Goal: Task Accomplishment & Management: Manage account settings

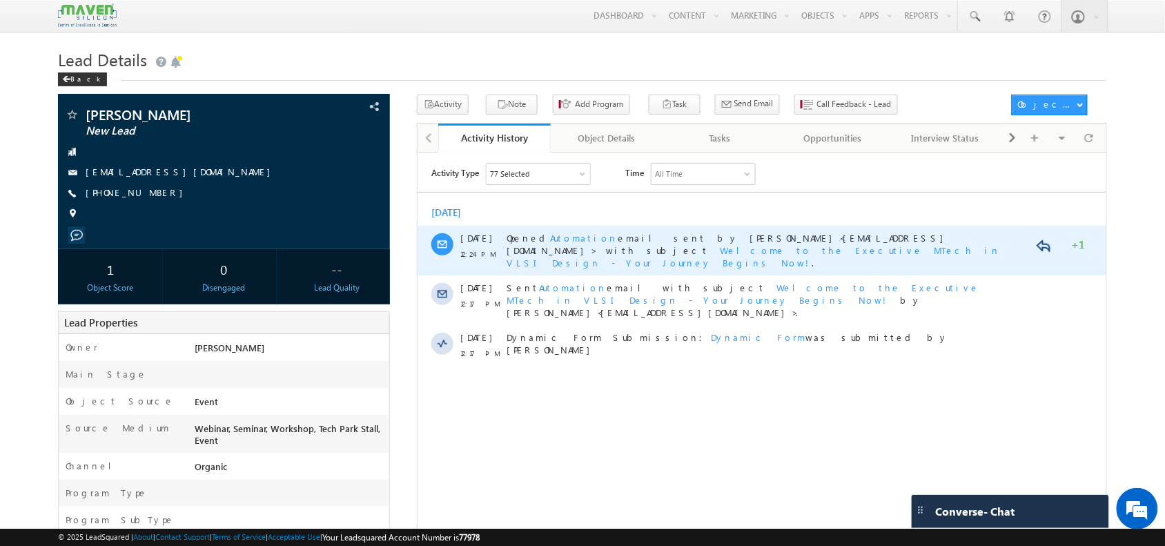
click at [892, 244] on span "Welcome to the Executive MTech in VLSI Design - Your Journey Begins Now!" at bounding box center [753, 256] width 494 height 24
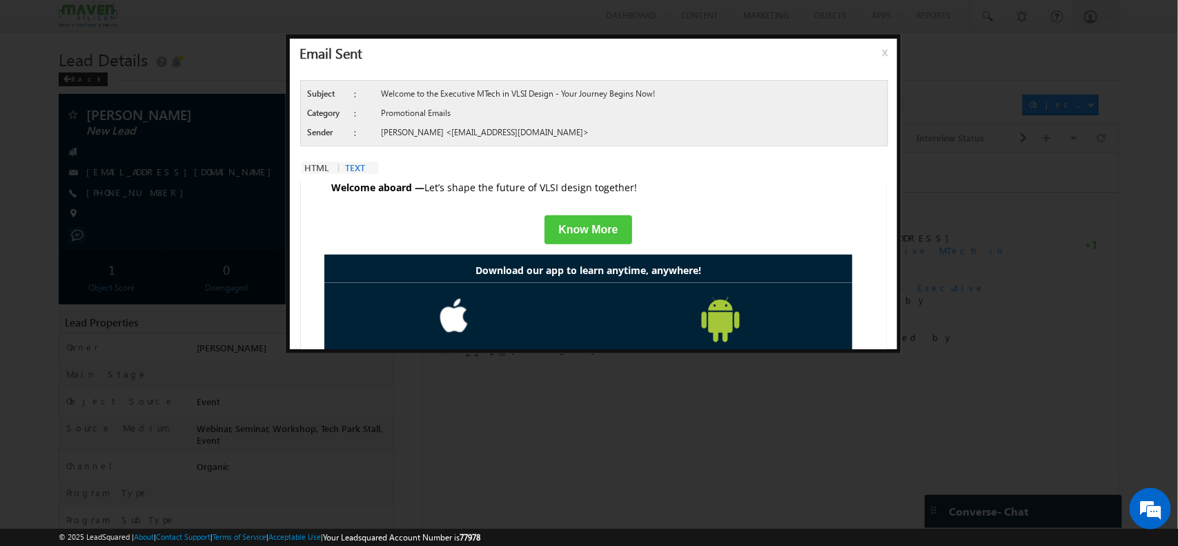
scroll to position [796, 0]
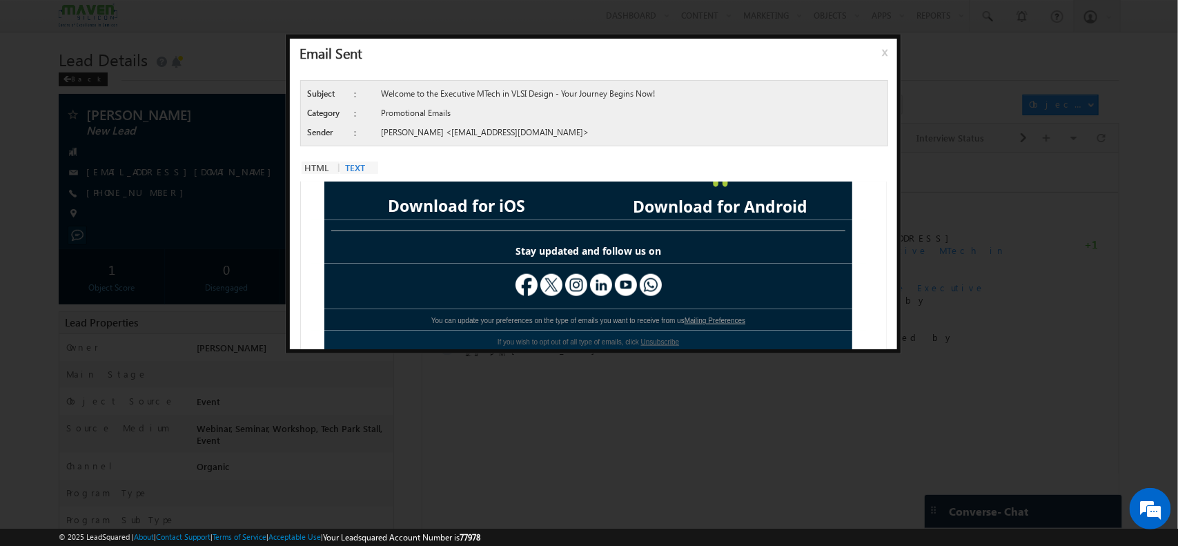
click at [883, 53] on span "x" at bounding box center [887, 57] width 11 height 25
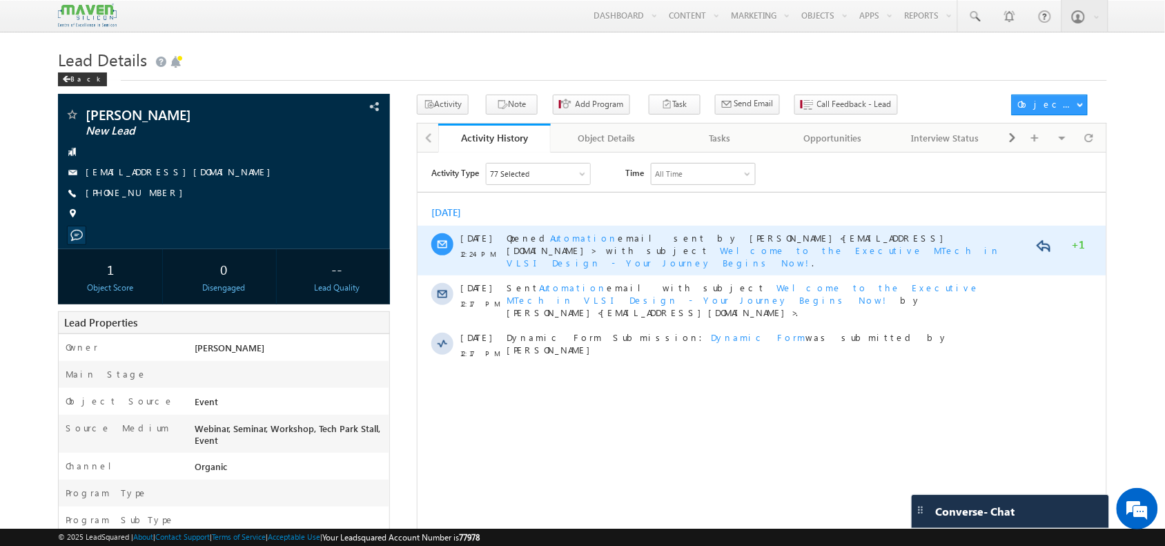
click at [858, 244] on span "Welcome to the Executive MTech in VLSI Design - Your Journey Begins Now!" at bounding box center [753, 256] width 494 height 24
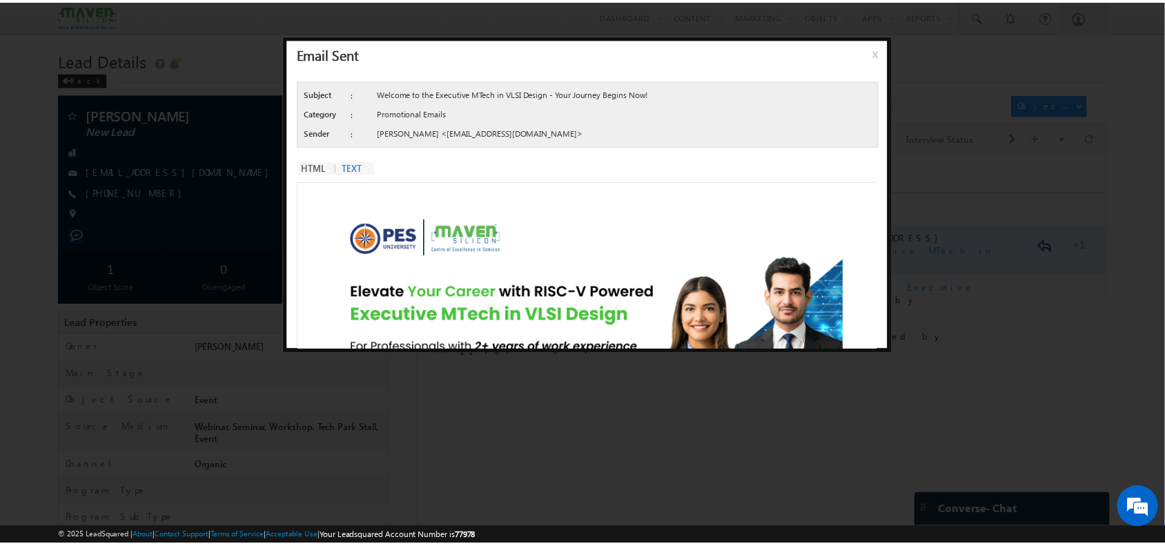
scroll to position [0, 0]
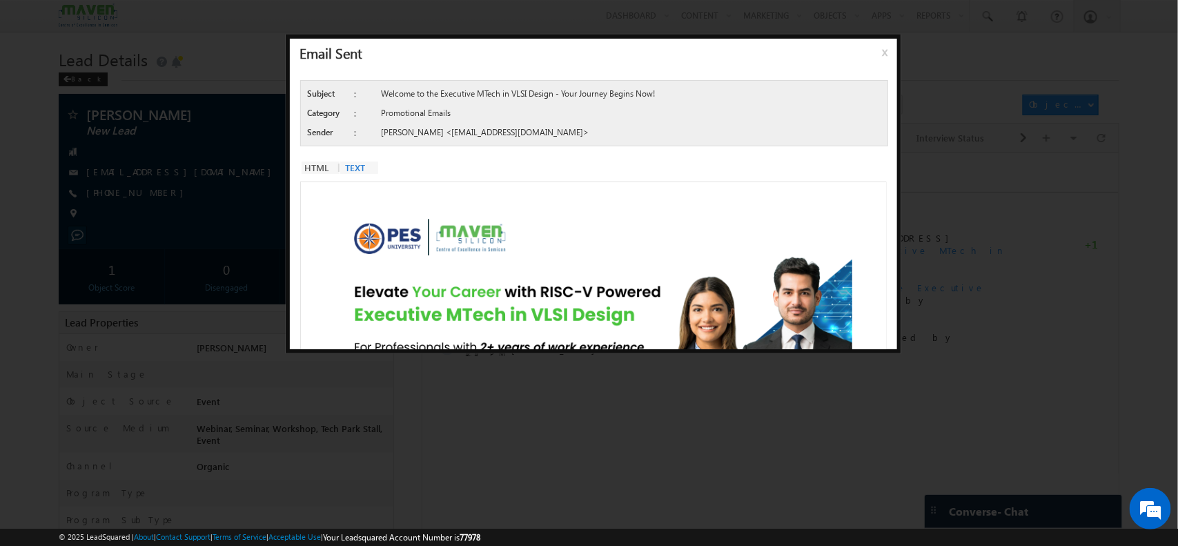
click at [883, 46] on span "x" at bounding box center [887, 57] width 11 height 25
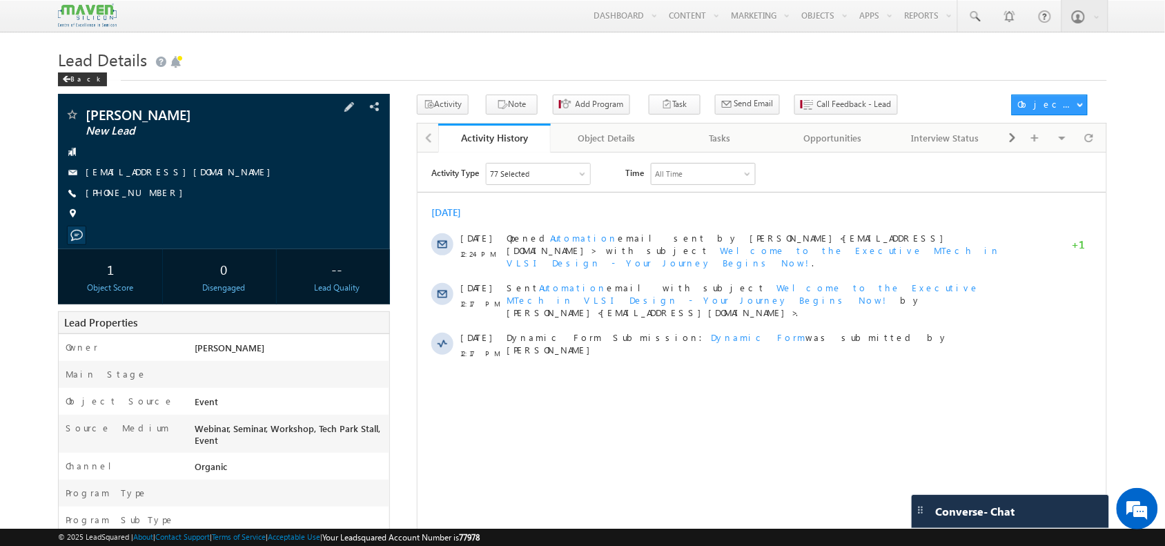
click at [121, 195] on span "+91-9411641298" at bounding box center [138, 193] width 104 height 14
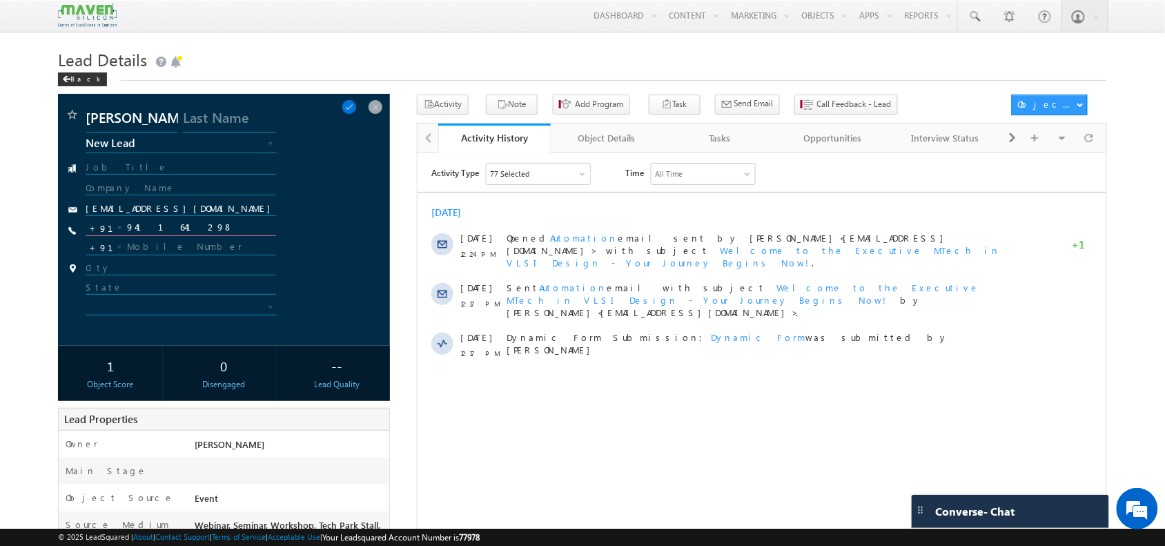
click at [149, 230] on input "9411641298" at bounding box center [181, 227] width 190 height 17
click at [613, 141] on div "Object Details" at bounding box center [607, 138] width 90 height 17
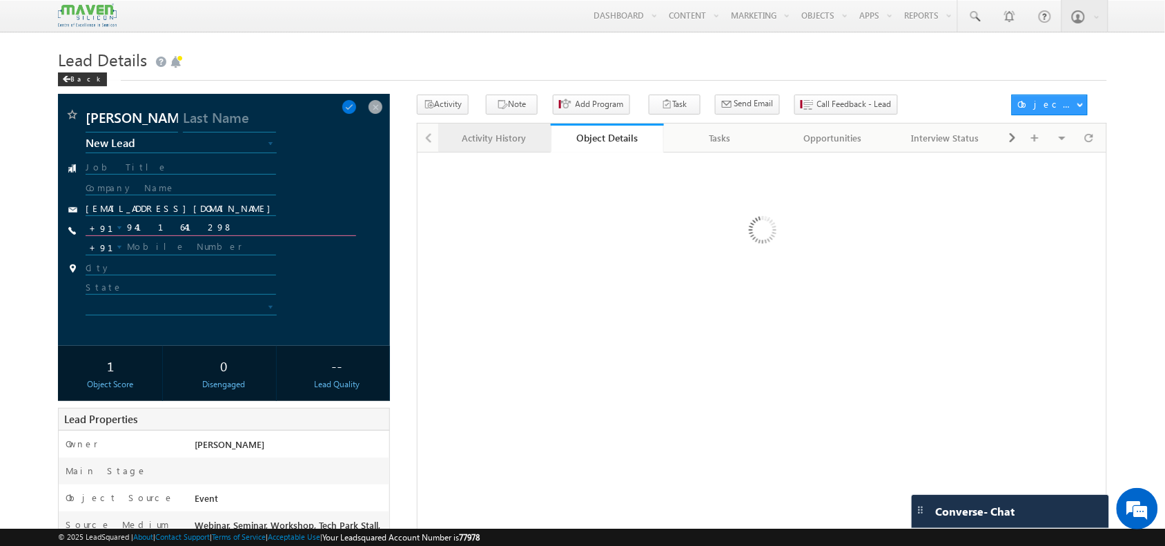
click at [483, 150] on link "Activity History" at bounding box center [494, 138] width 113 height 29
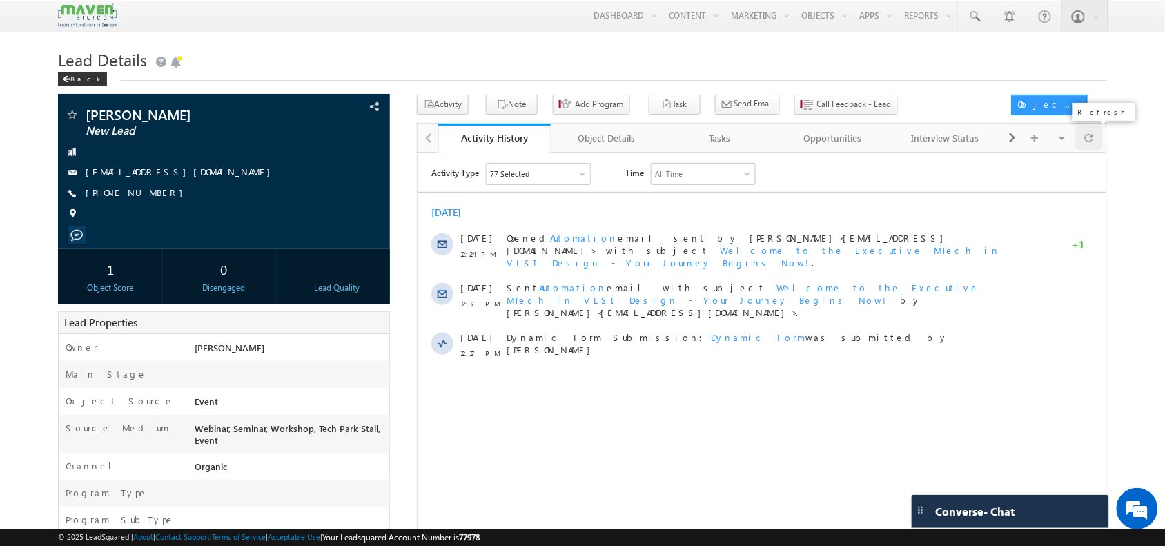
click at [1096, 142] on div at bounding box center [1088, 138] width 27 height 24
click at [1090, 146] on span at bounding box center [1089, 138] width 8 height 24
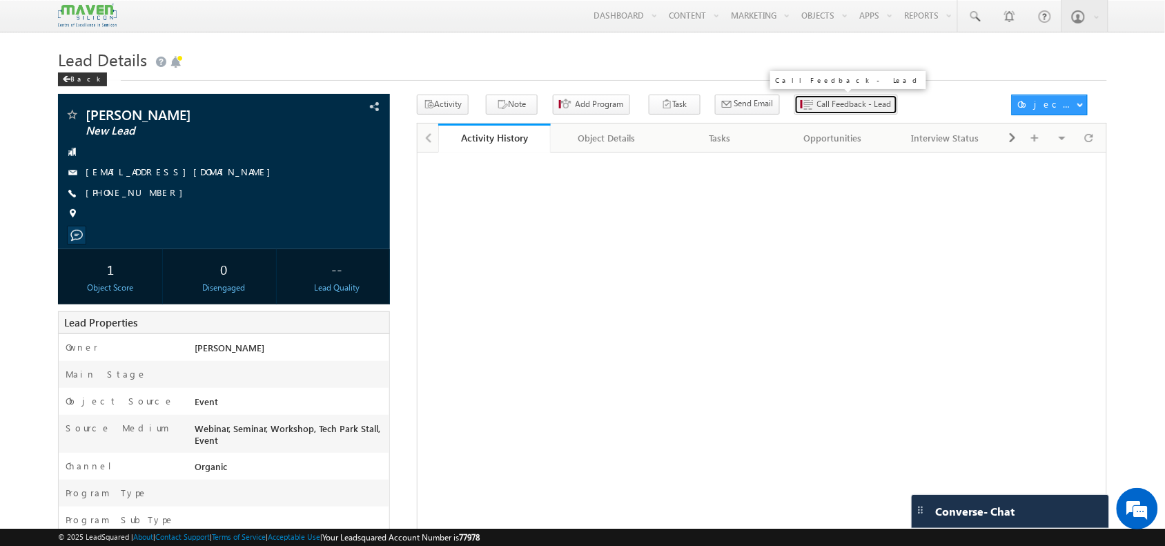
click at [817, 107] on span "Call Feedback - Lead" at bounding box center [854, 104] width 75 height 12
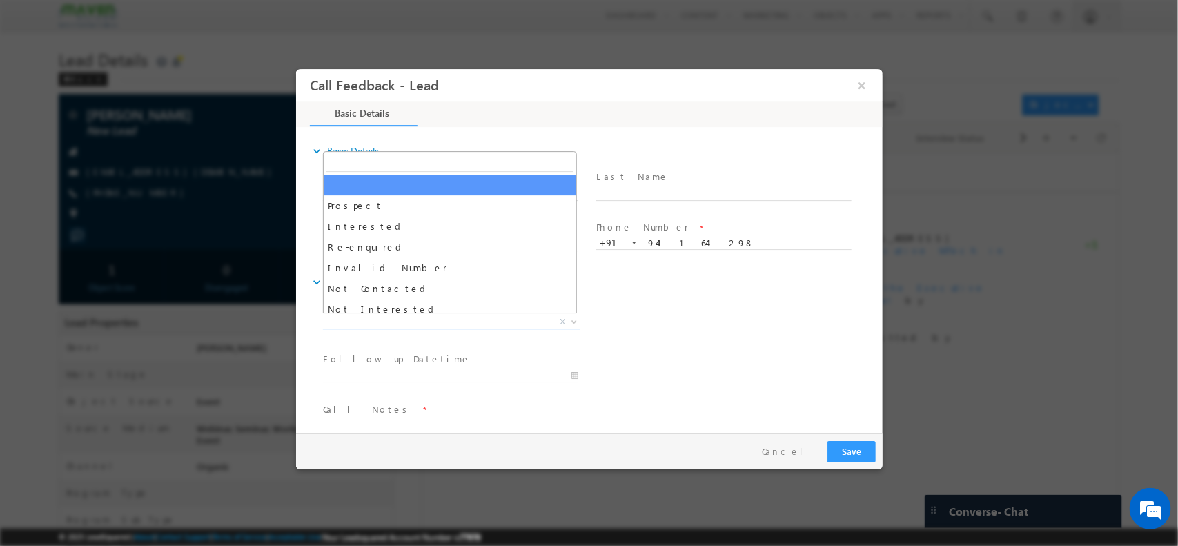
click at [415, 320] on span "X" at bounding box center [450, 322] width 257 height 14
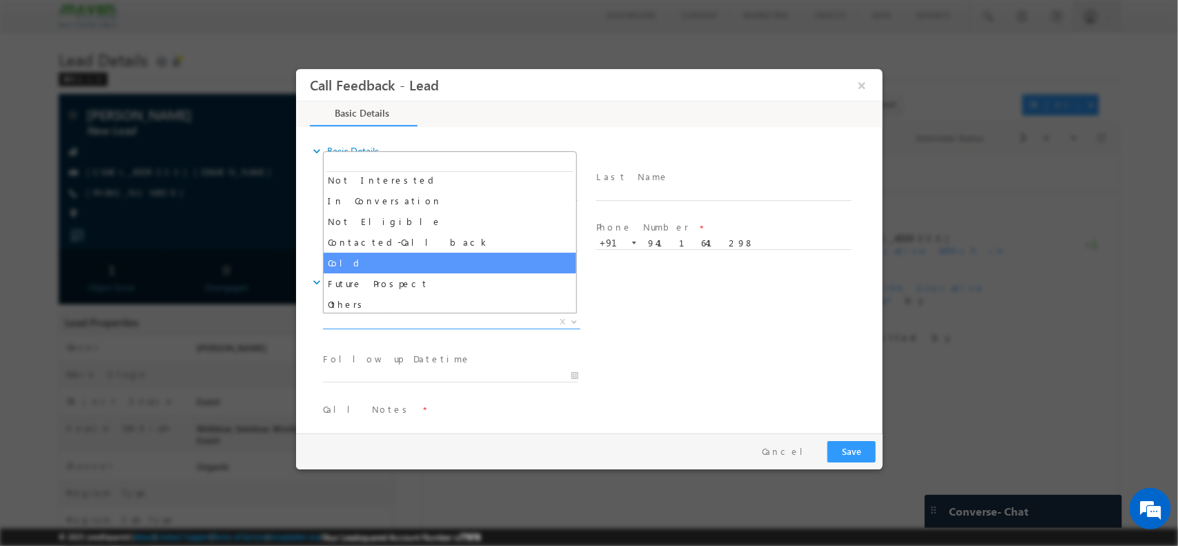
scroll to position [130, 0]
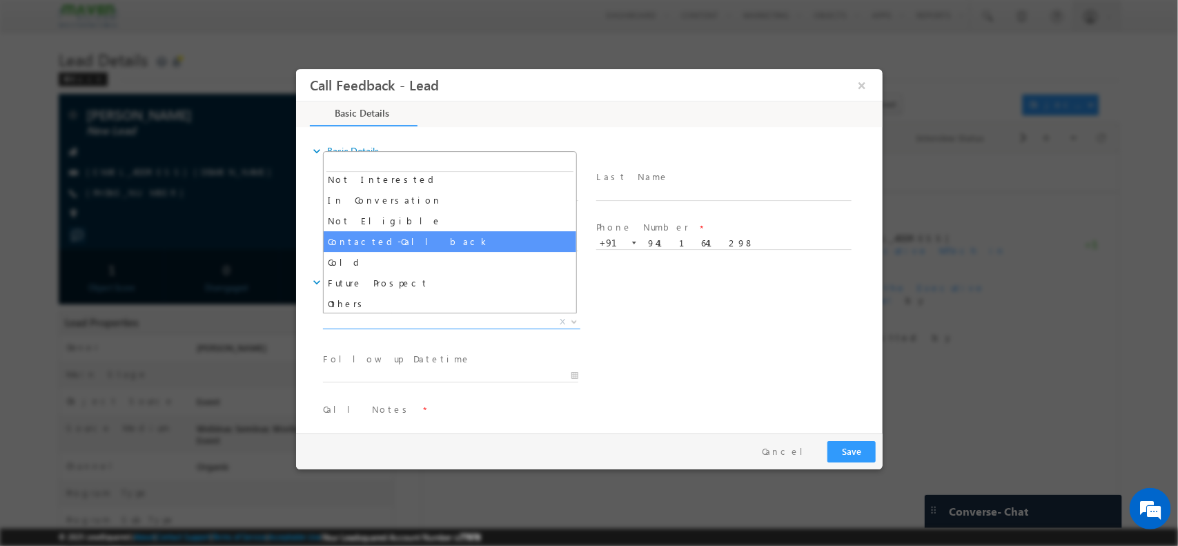
select select "Contacted-Call back"
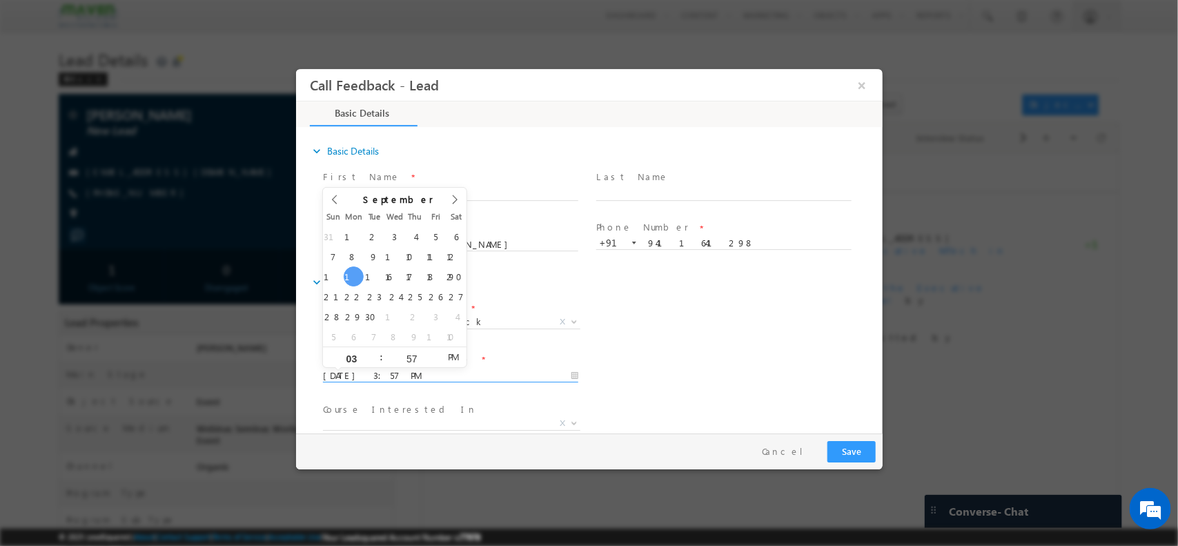
click at [433, 369] on input "15/09/2025 3:57 PM" at bounding box center [449, 376] width 255 height 14
type input "18/09/2025 3:57 PM"
click at [647, 307] on div "Lead Dispositions * Prospect Interested Re-enquired Invalid Number Not Contacte…" at bounding box center [601, 322] width 562 height 51
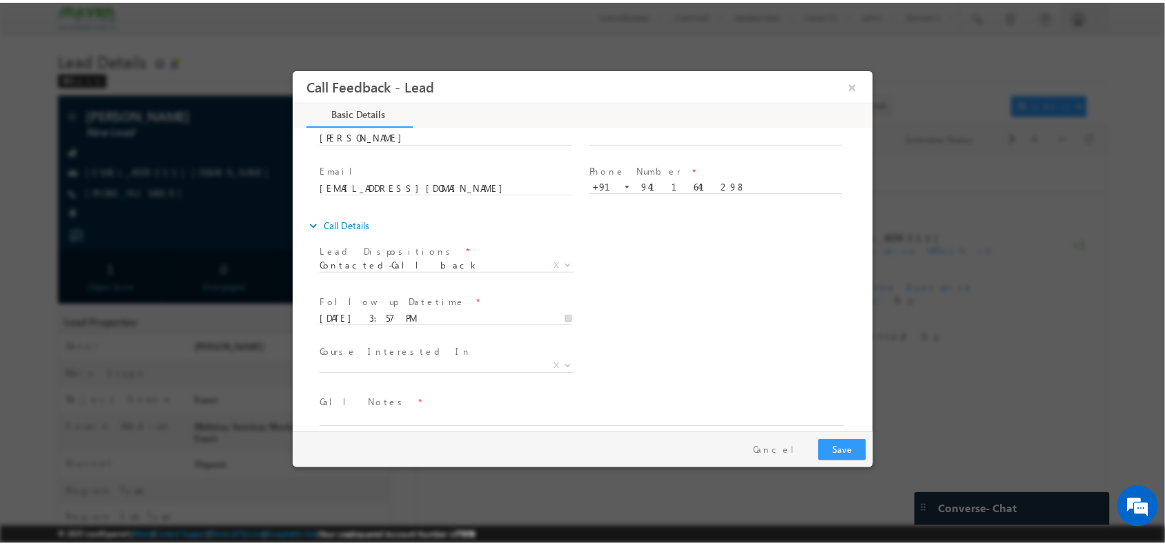
scroll to position [74, 0]
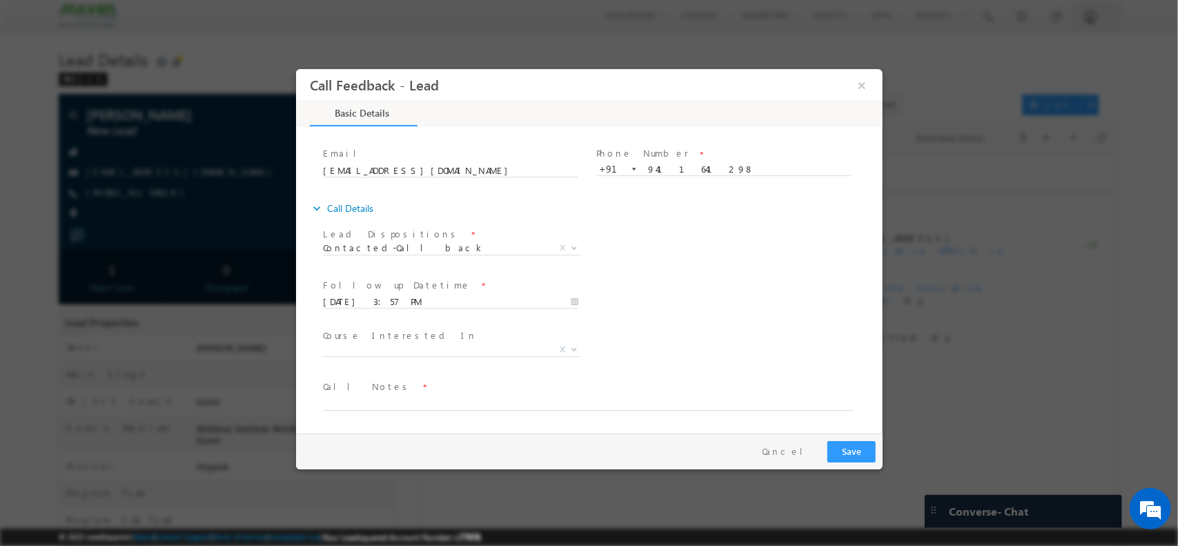
click at [410, 390] on span "Call Notes *" at bounding box center [580, 386] width 516 height 15
click at [393, 405] on textarea at bounding box center [587, 402] width 531 height 16
type textarea "s"
type textarea "introduced / informed about master sessions / collab / brochures and details sh…"
click at [851, 450] on button "Save" at bounding box center [851, 450] width 48 height 21
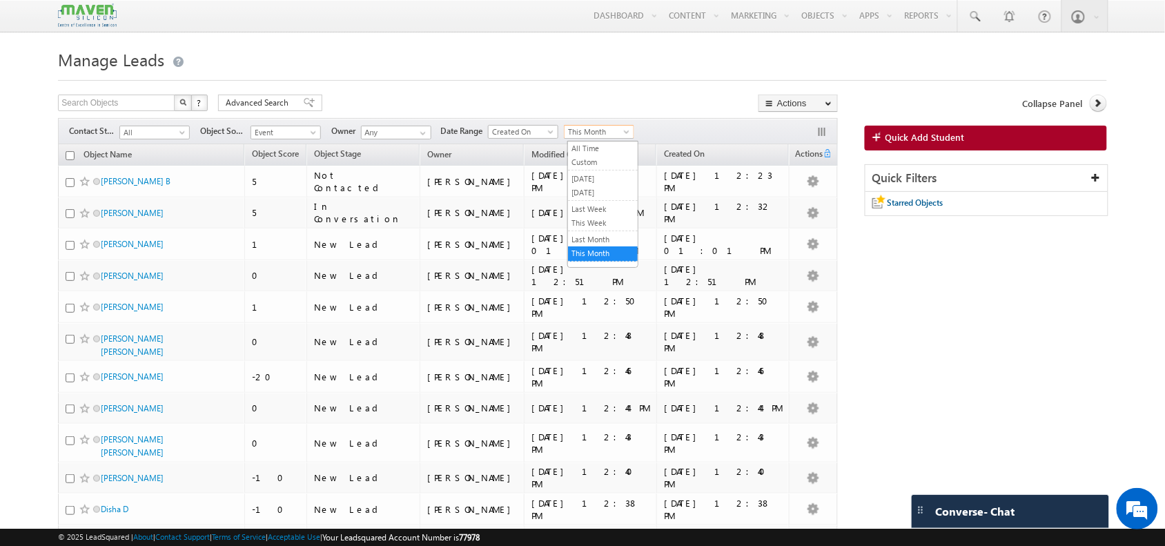
click at [613, 130] on span "This Month" at bounding box center [598, 132] width 66 height 12
click at [531, 131] on span "Created On" at bounding box center [522, 132] width 66 height 12
click at [607, 133] on span "This Month" at bounding box center [598, 132] width 66 height 12
click at [611, 178] on link "[DATE]" at bounding box center [603, 179] width 70 height 12
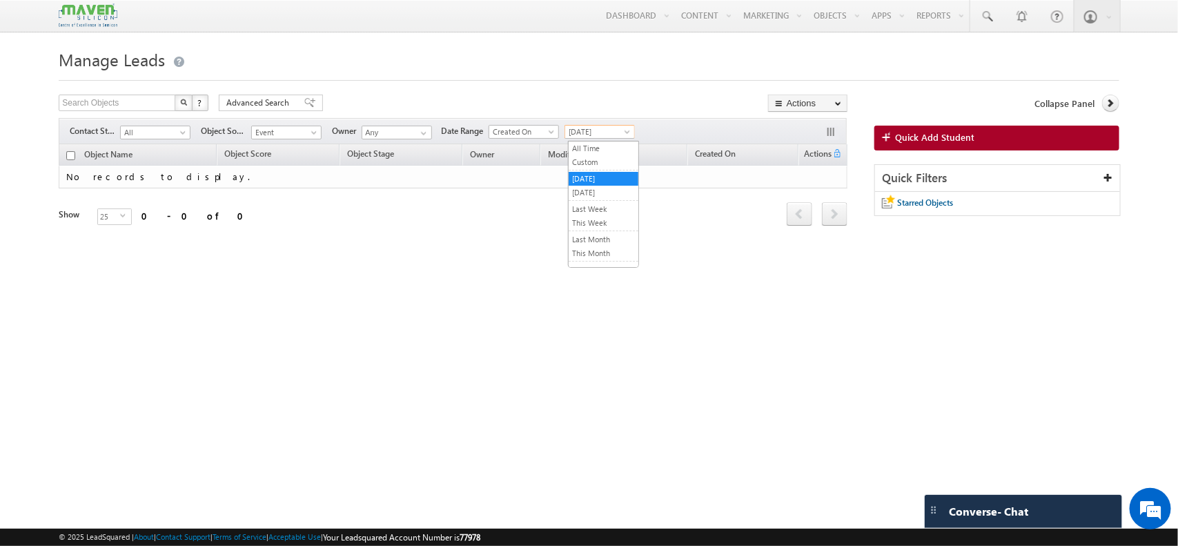
click at [615, 132] on span "[DATE]" at bounding box center [598, 132] width 66 height 12
click at [182, 129] on span "All" at bounding box center [154, 132] width 66 height 12
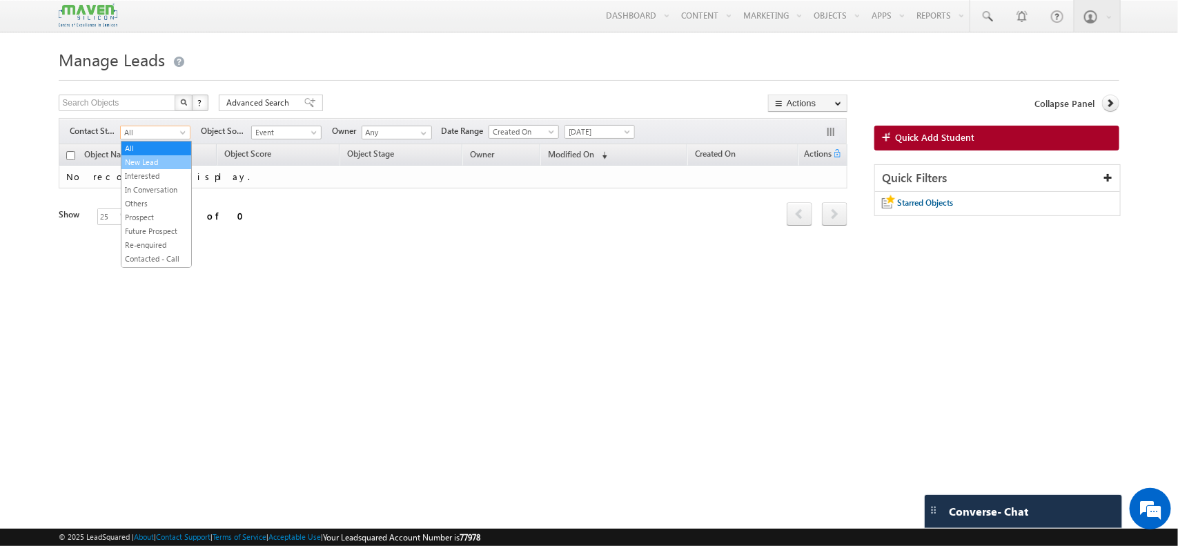
click at [149, 166] on link "New Lead" at bounding box center [156, 162] width 70 height 12
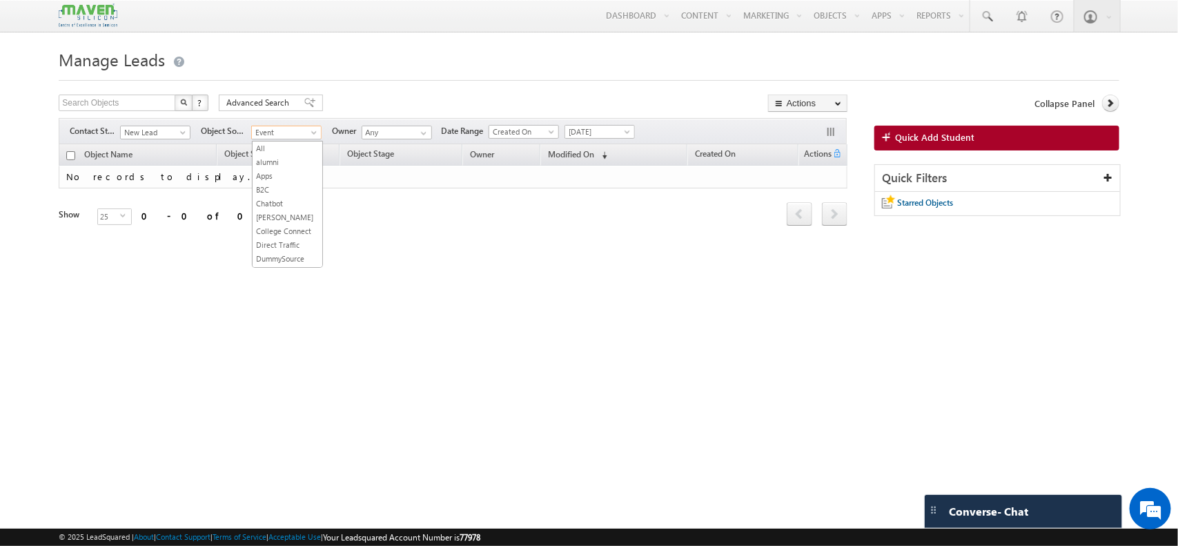
click at [304, 130] on span "Event" at bounding box center [285, 132] width 66 height 12
click at [260, 148] on link "All" at bounding box center [288, 148] width 70 height 12
click at [582, 135] on span "[DATE]" at bounding box center [598, 132] width 66 height 12
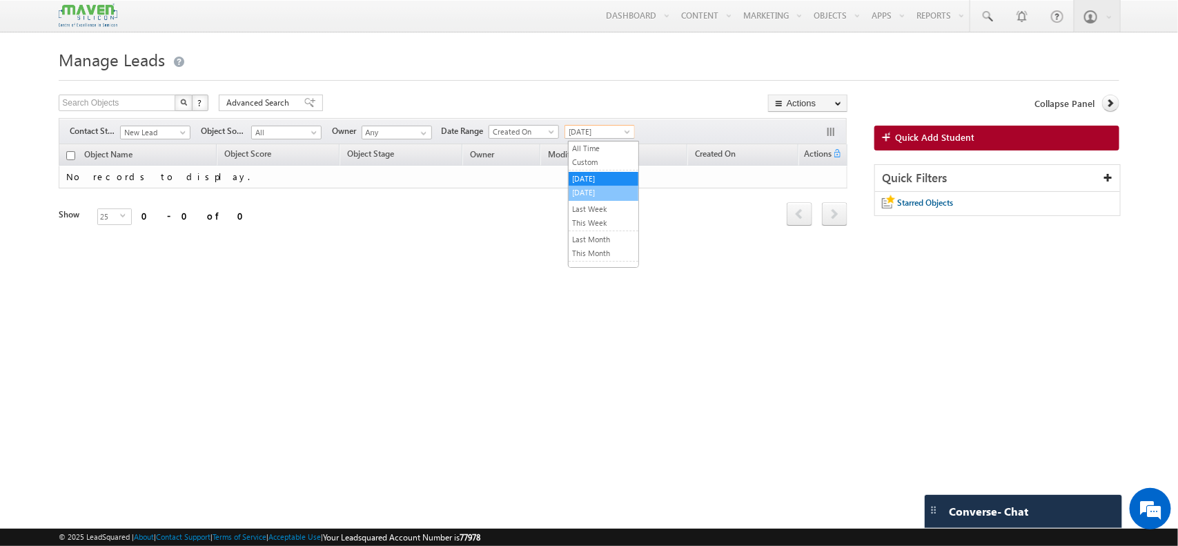
click at [600, 188] on link "[DATE]" at bounding box center [604, 192] width 70 height 12
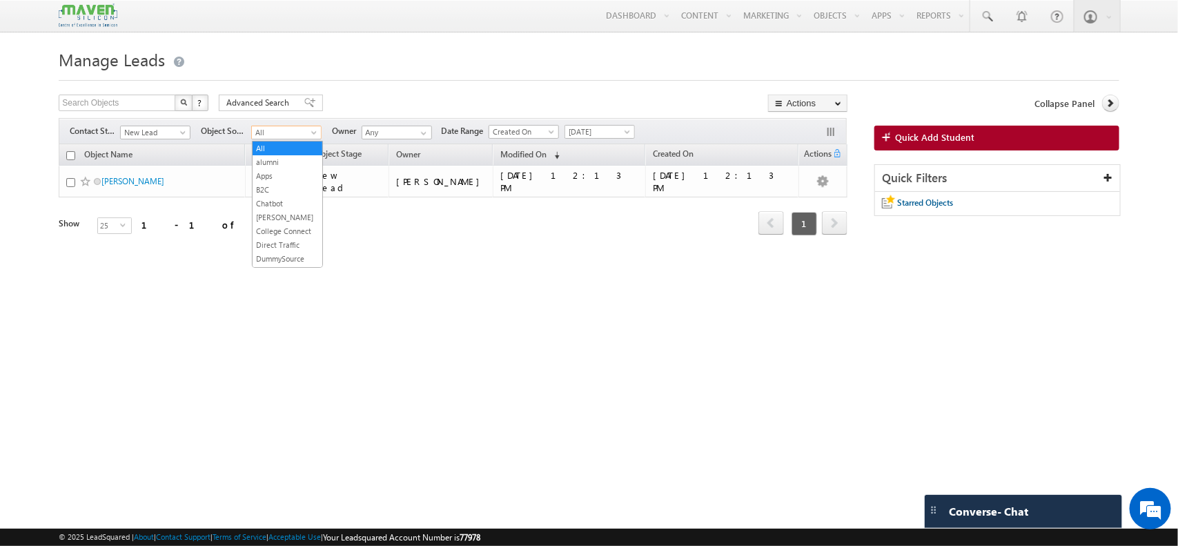
click at [304, 130] on span "All" at bounding box center [285, 132] width 66 height 12
click at [531, 126] on link "Created On" at bounding box center [524, 132] width 70 height 14
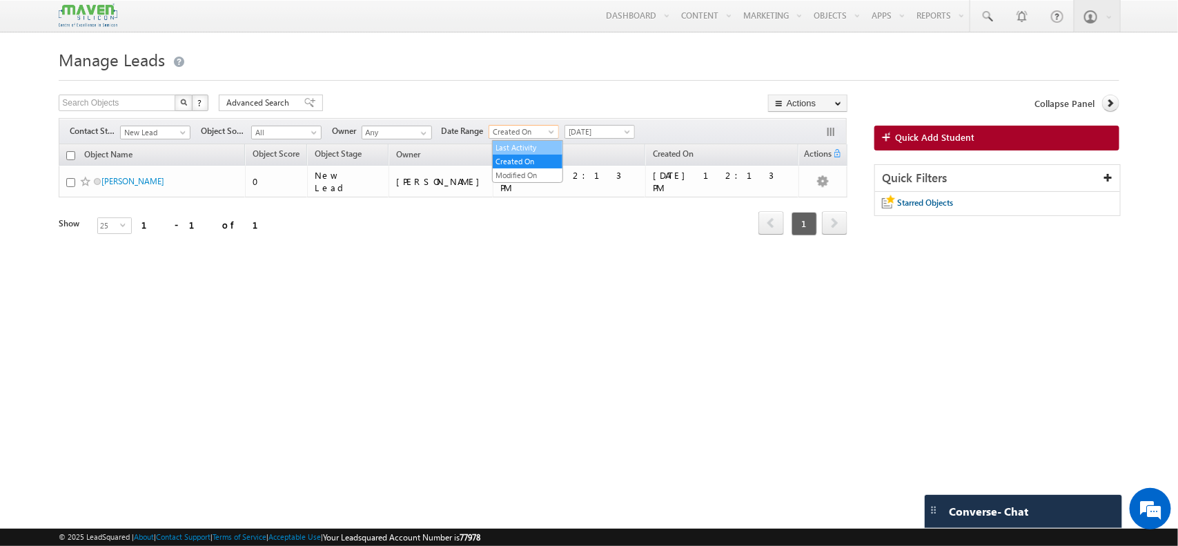
click at [529, 146] on link "Last Activity" at bounding box center [528, 147] width 70 height 12
click at [619, 132] on span "[DATE]" at bounding box center [598, 132] width 66 height 12
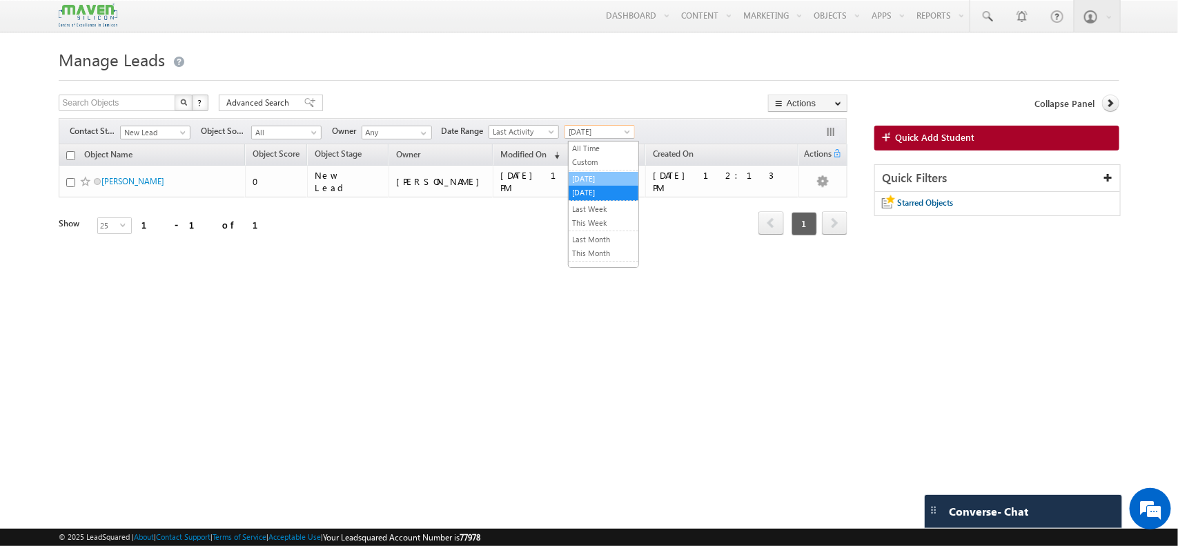
click at [601, 173] on link "[DATE]" at bounding box center [604, 179] width 70 height 12
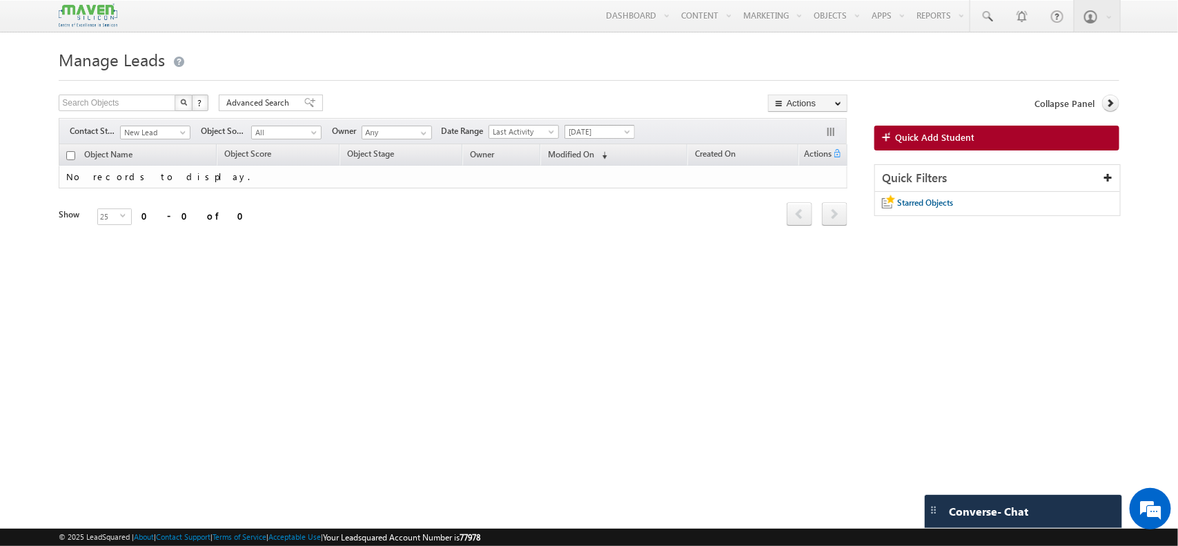
click at [618, 129] on span "[DATE]" at bounding box center [598, 132] width 66 height 12
click at [596, 152] on link "All Time" at bounding box center [604, 148] width 70 height 12
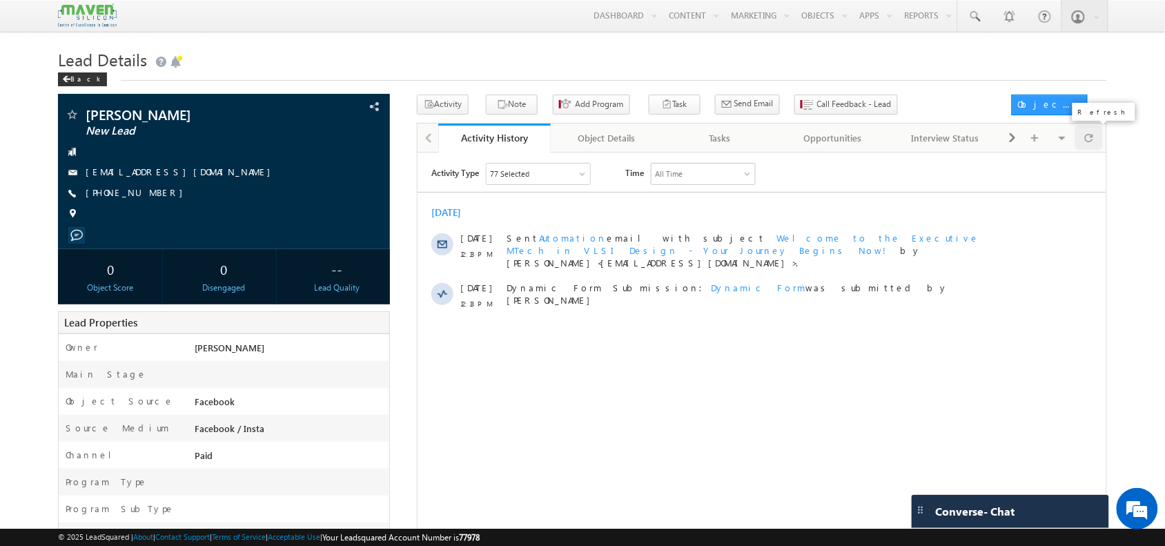
click at [1085, 146] on span at bounding box center [1089, 138] width 8 height 24
click at [817, 104] on span "Call Feedback - Lead" at bounding box center [854, 104] width 75 height 12
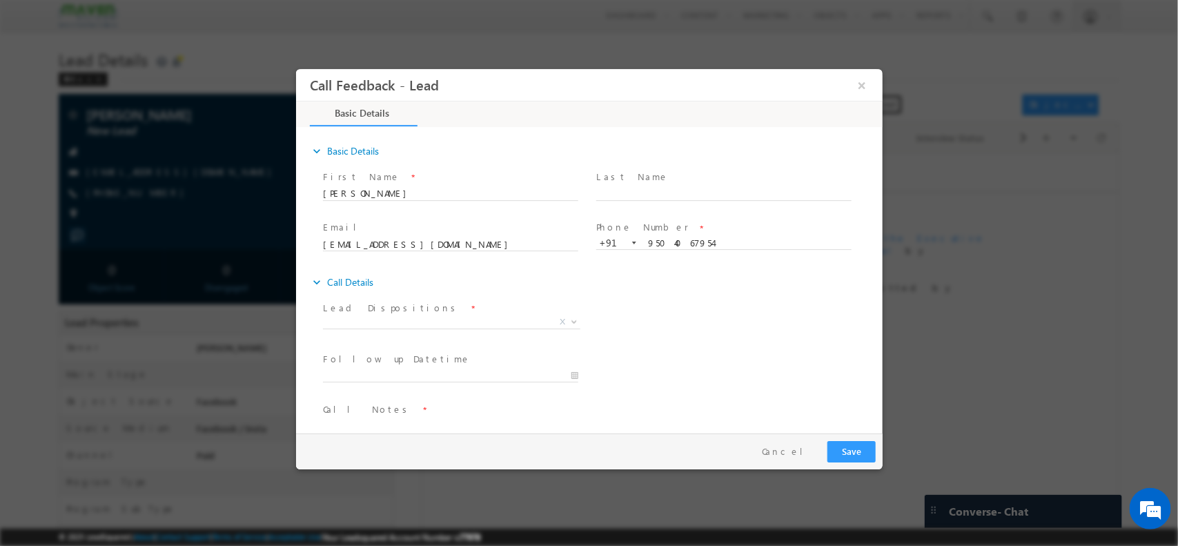
scroll to position [23, 0]
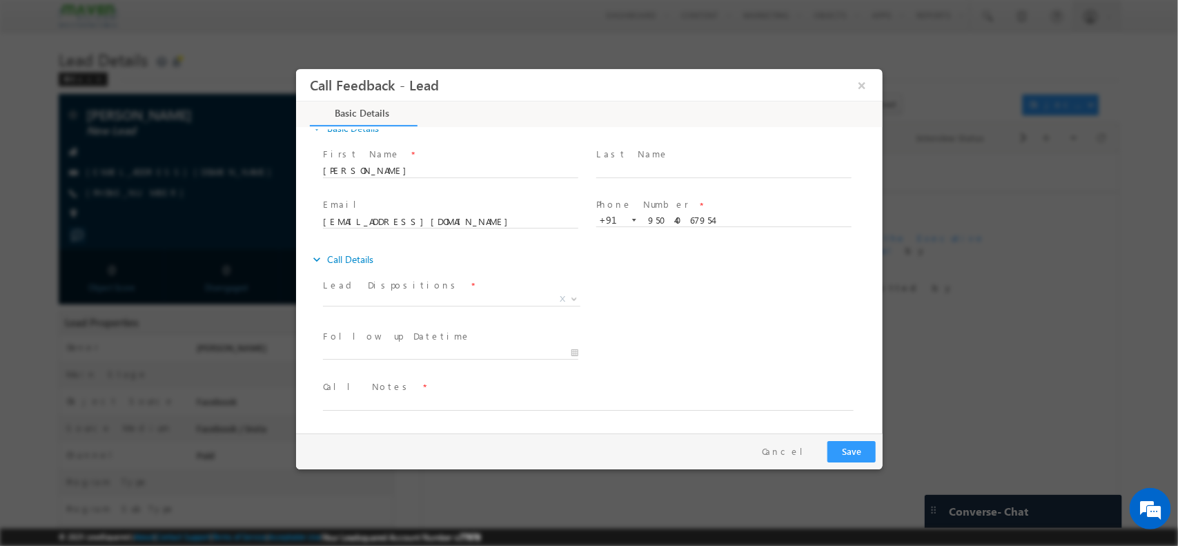
click at [409, 391] on span "Call Notes *" at bounding box center [580, 386] width 516 height 15
click at [389, 400] on textarea at bounding box center [587, 402] width 531 height 16
paste textarea "2 years Manufacturing exp/ noida / preparing for GATE exam / Btech passout / 20…"
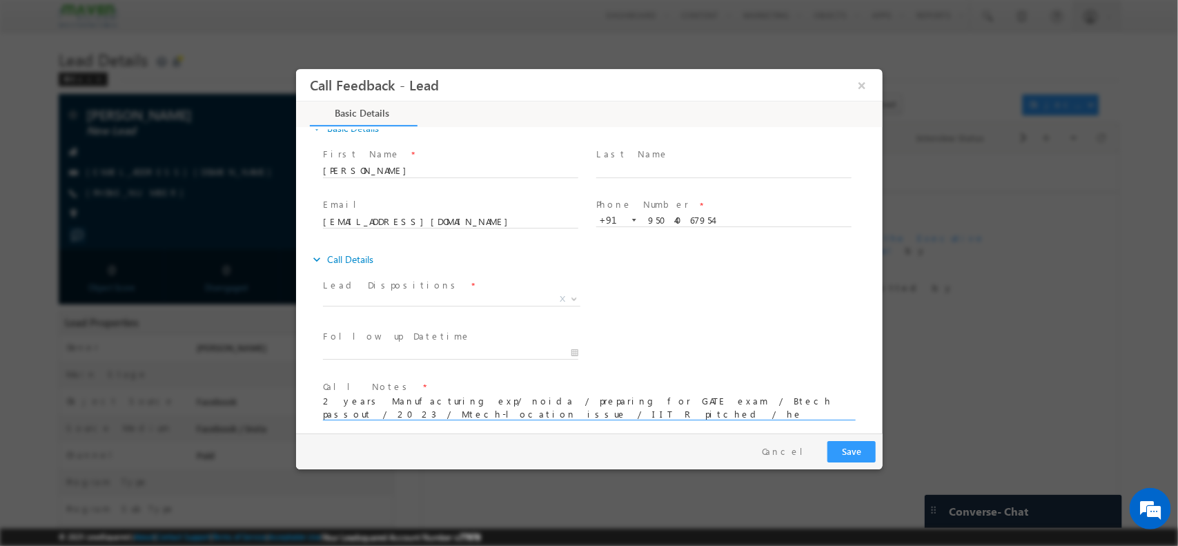
scroll to position [0, 0]
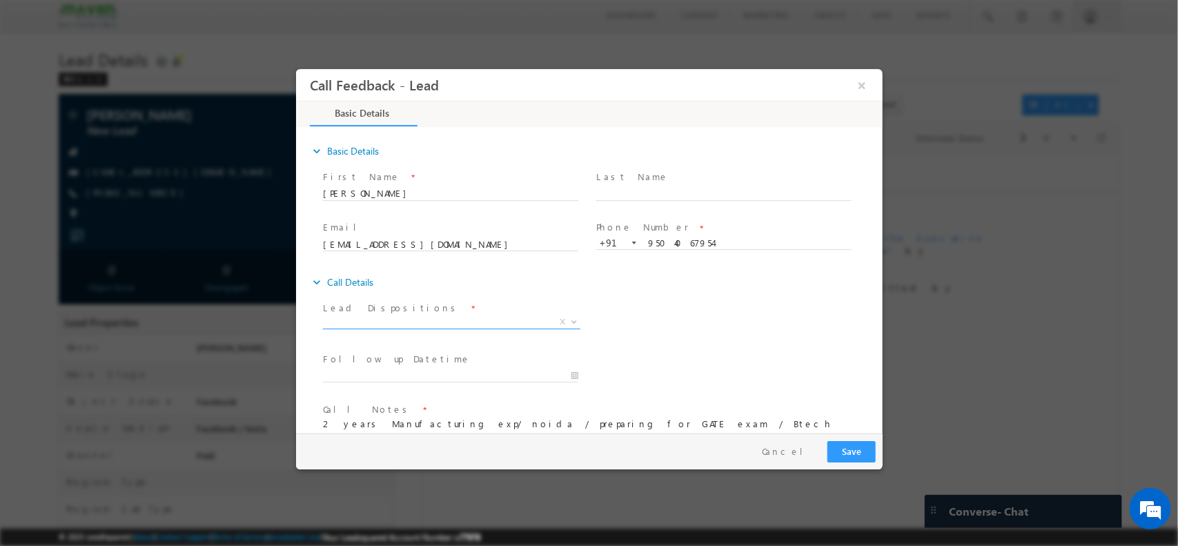
type textarea "2 years Manufacturing exp/ noida / preparing for GATE exam / Btech passout / 20…"
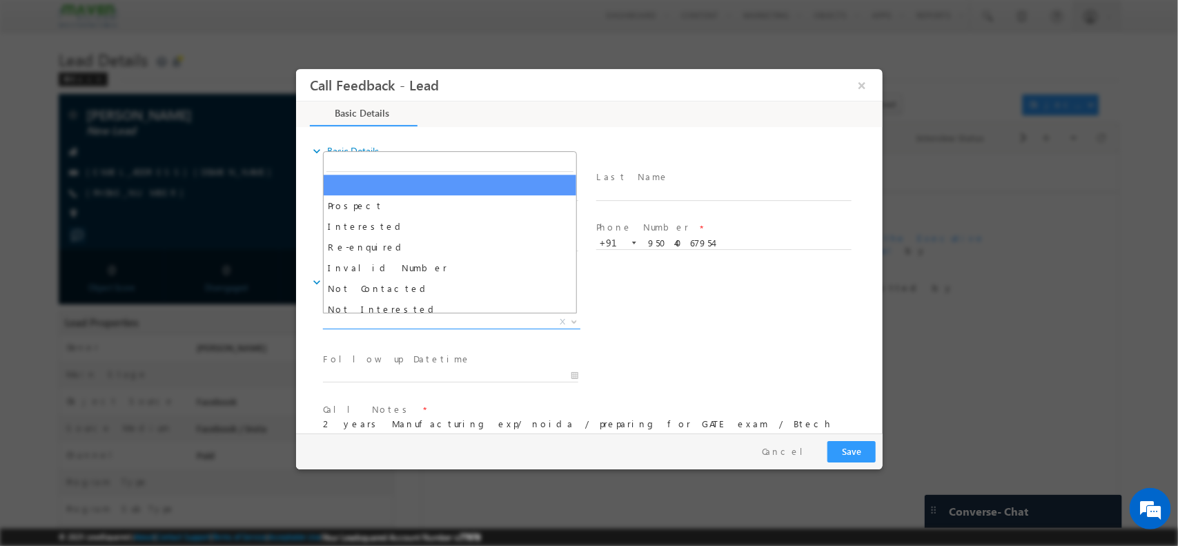
click at [439, 326] on span "X" at bounding box center [450, 322] width 257 height 14
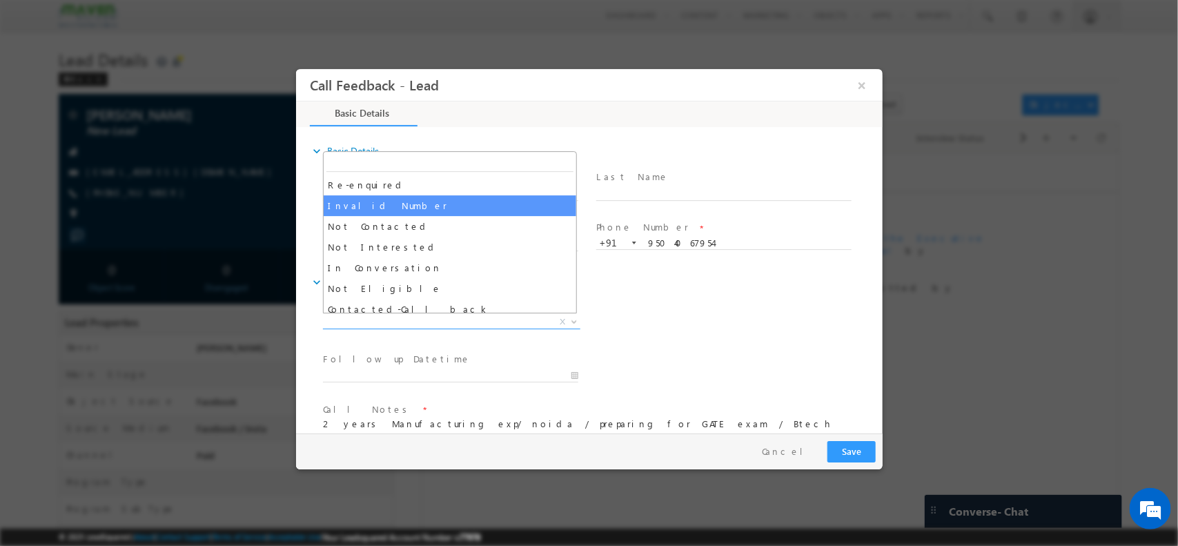
scroll to position [63, 0]
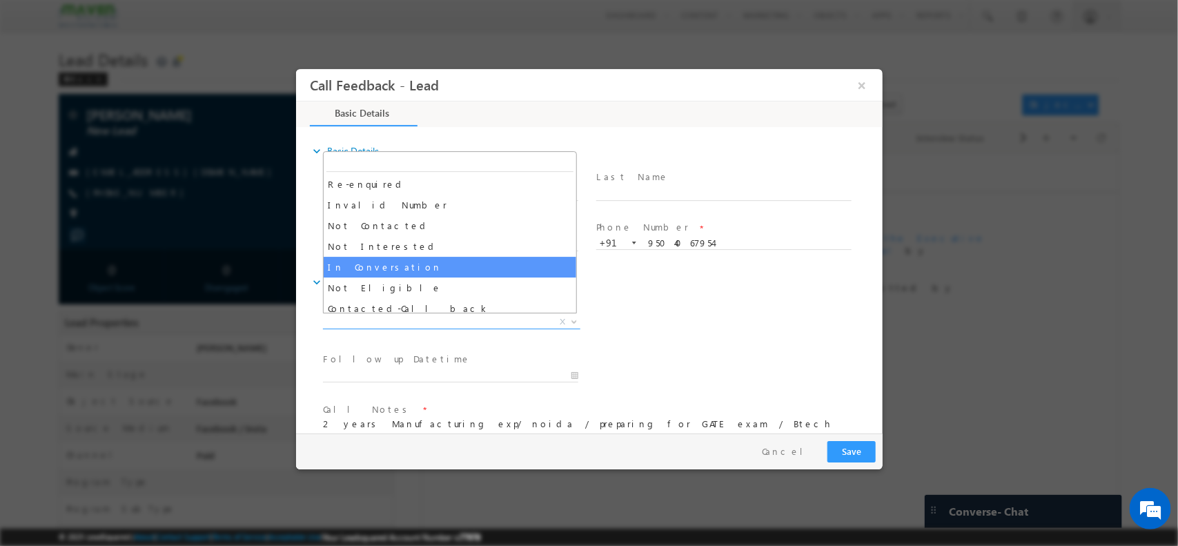
select select "In Conversation"
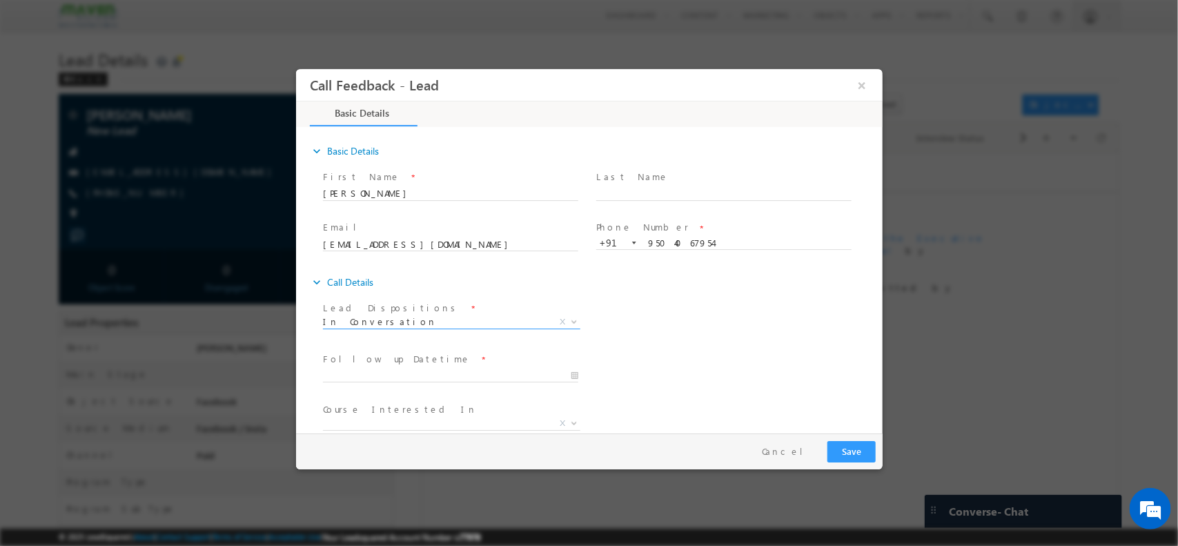
scroll to position [84, 0]
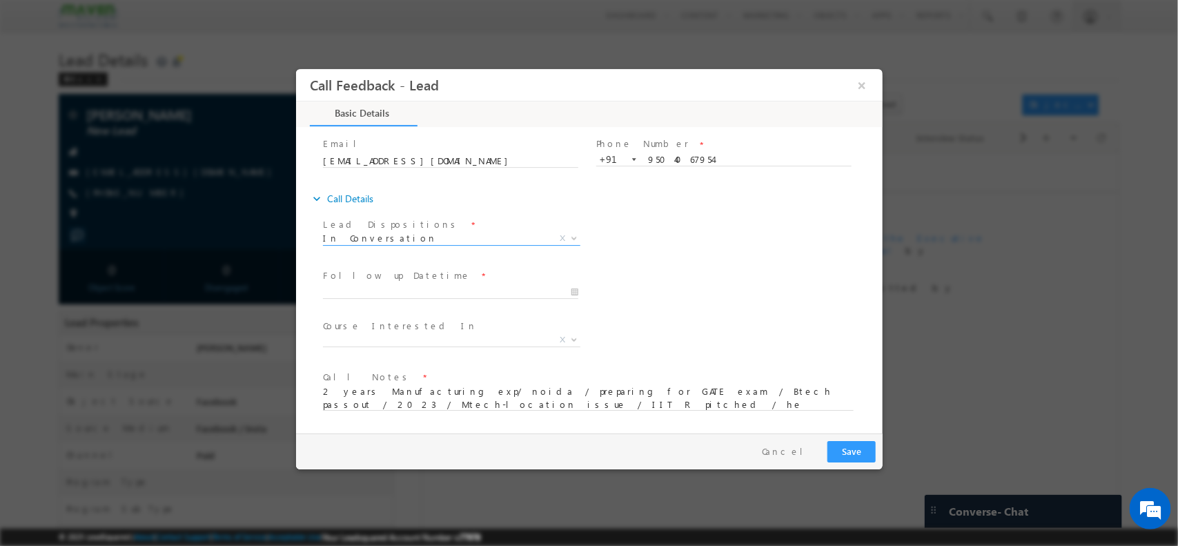
click at [431, 331] on span "Course Interested In *" at bounding box center [449, 325] width 255 height 15
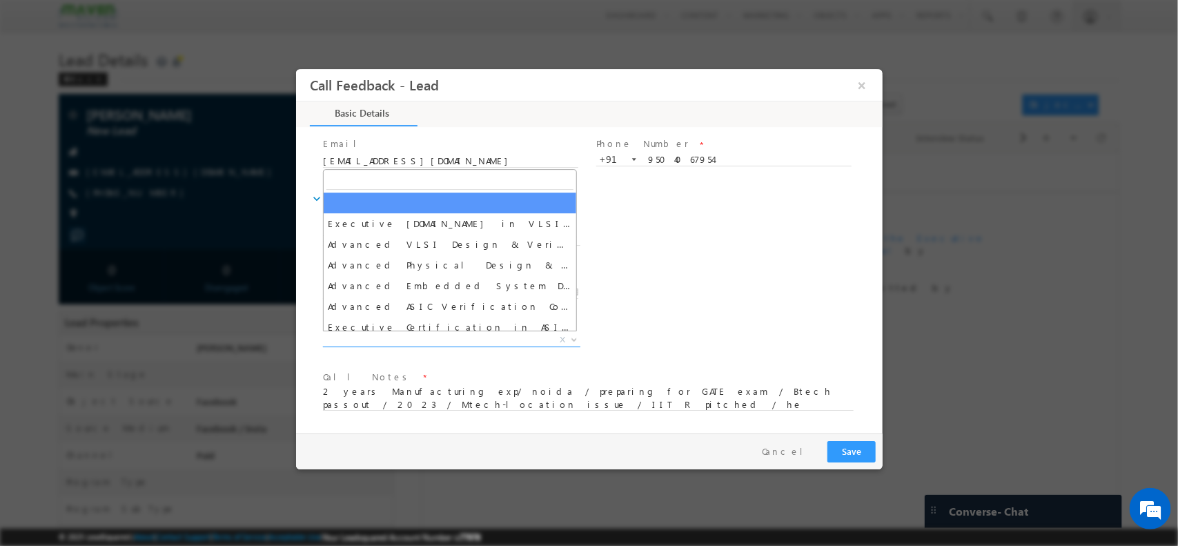
click at [413, 333] on span "X" at bounding box center [450, 340] width 257 height 14
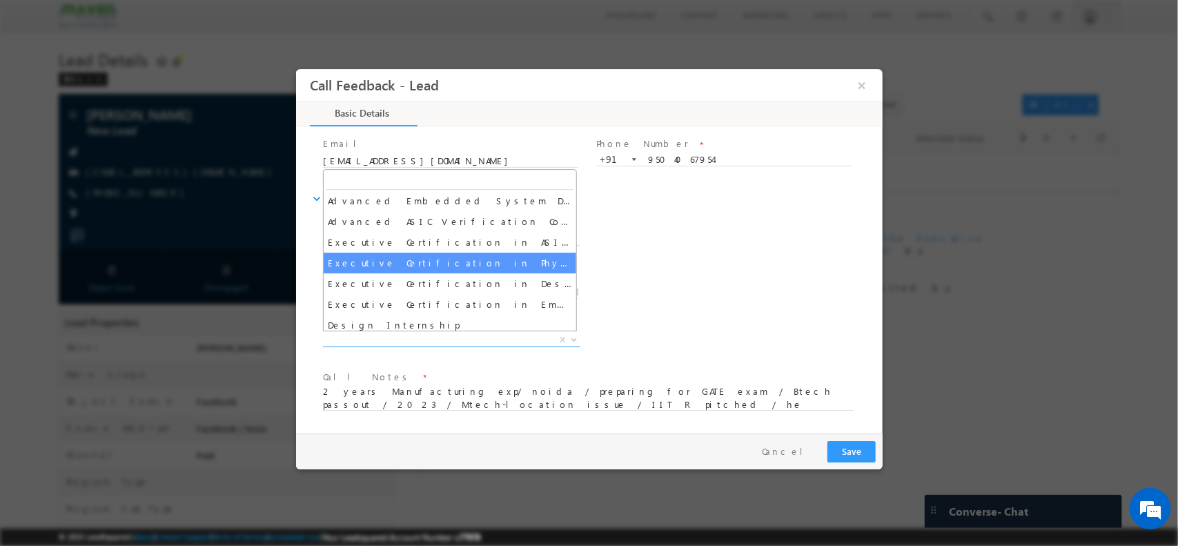
scroll to position [86, 0]
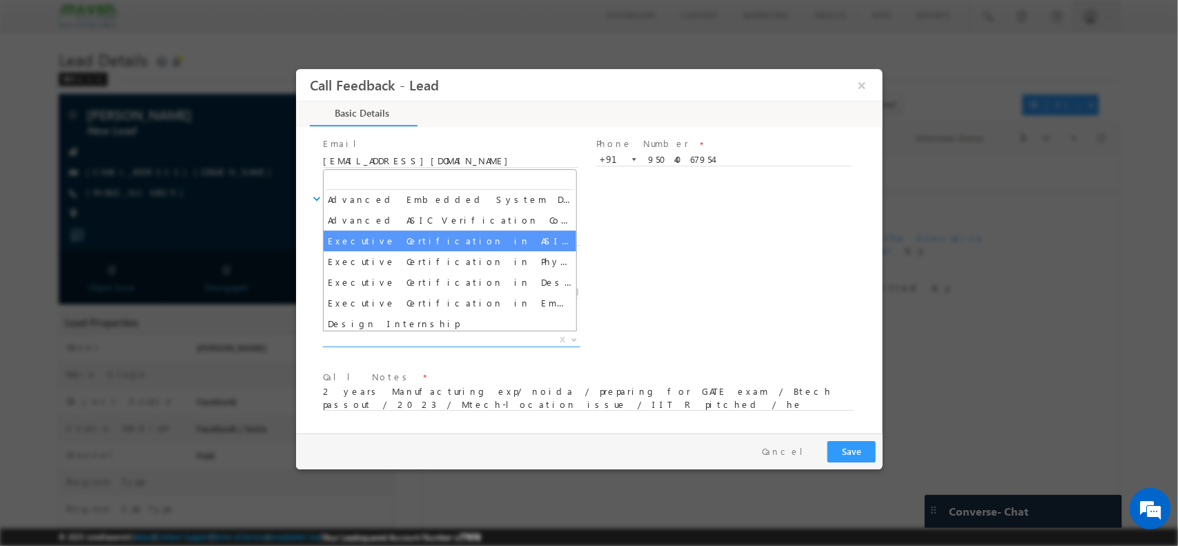
select select "Executive Certification in ASIC Verification"
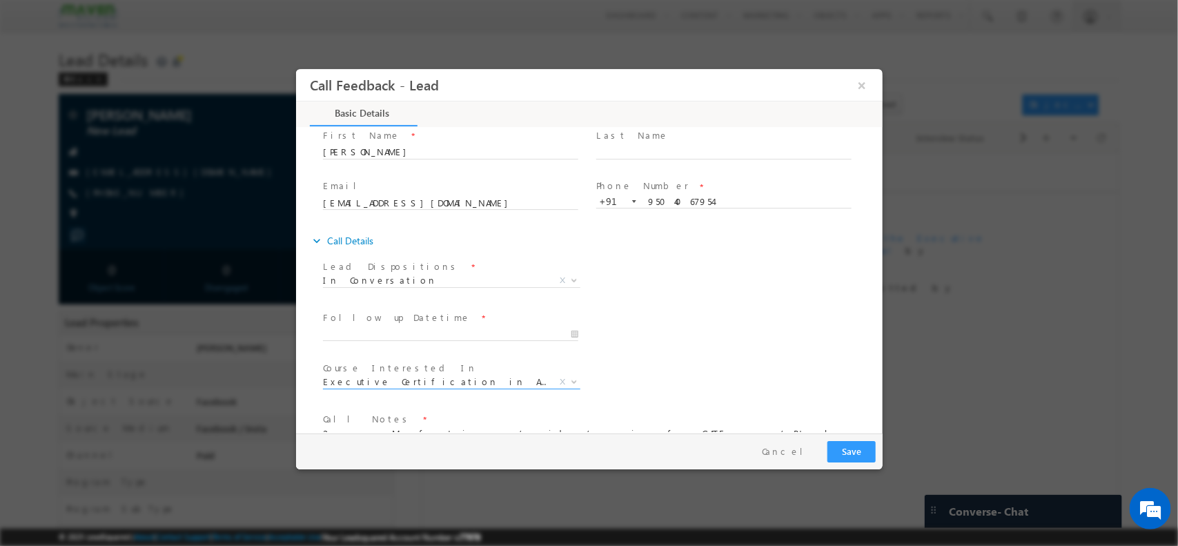
scroll to position [40, 0]
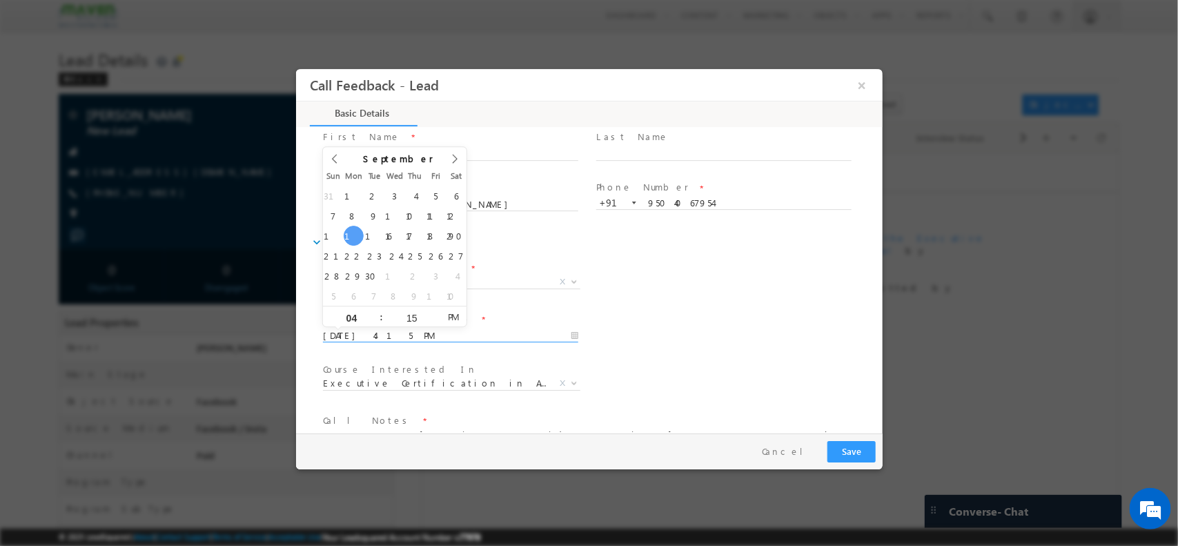
click at [518, 334] on input "15/09/2025 4:15 PM" at bounding box center [449, 336] width 255 height 14
type input "17/09/2025 4:15 PM"
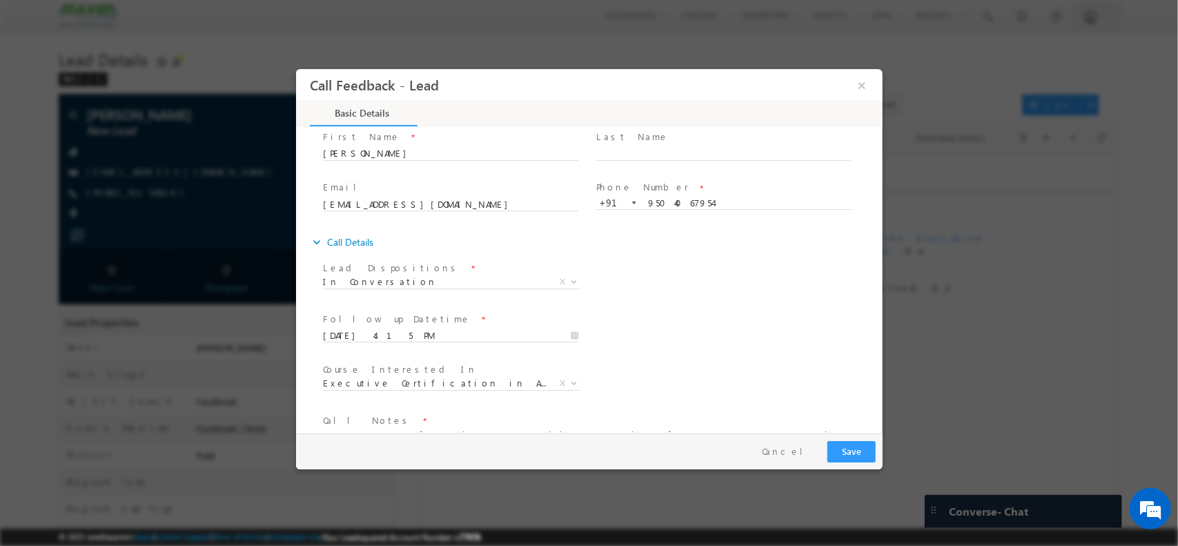
click at [659, 345] on div "Follow up Datetime * 17/09/2025 4:15 PM Program Type * Long Term Short Term X" at bounding box center [601, 334] width 562 height 51
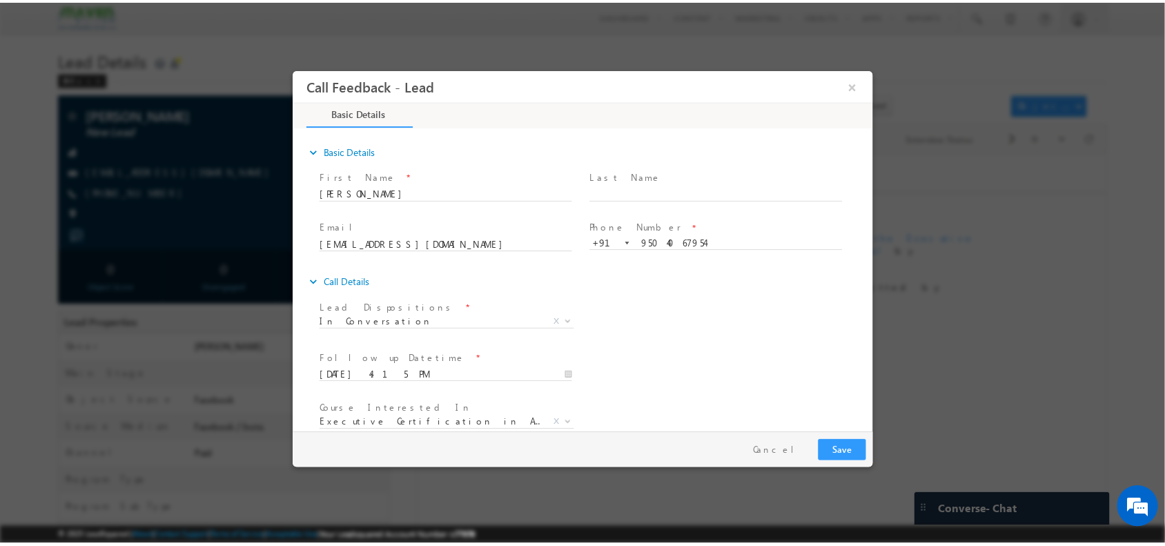
scroll to position [84, 0]
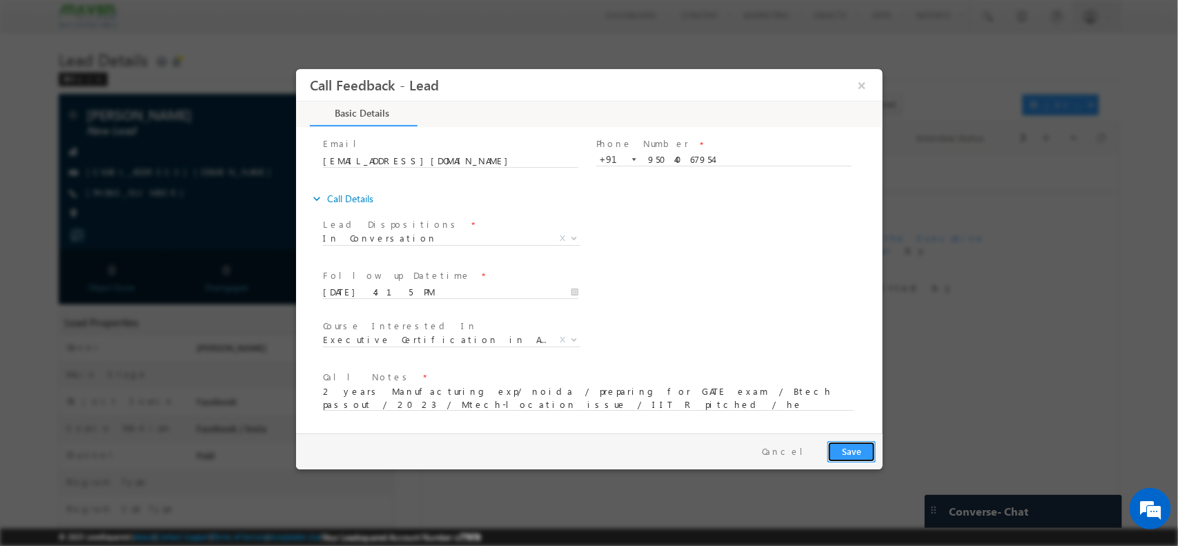
click at [843, 447] on button "Save" at bounding box center [851, 450] width 48 height 21
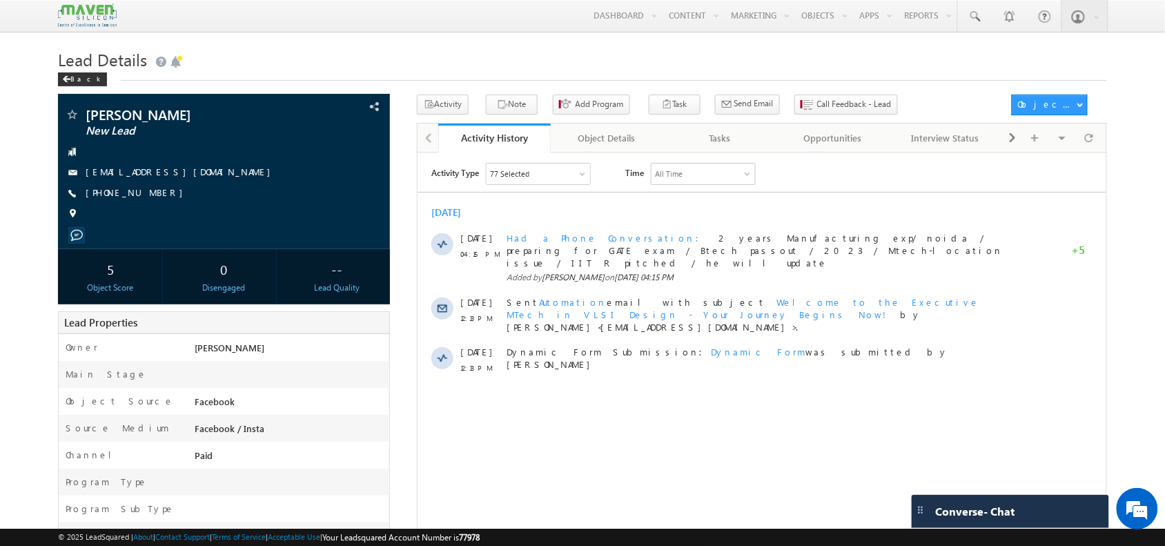
drag, startPoint x: 1086, startPoint y: 152, endPoint x: 1088, endPoint y: 141, distance: 11.4
click at [1088, 152] on html "Activity Type 77 Selected Select All Sales Activities 1 Sales Activity Opportun…" at bounding box center [761, 335] width 689 height 366
drag, startPoint x: 1089, startPoint y: 144, endPoint x: 181, endPoint y: -10, distance: 921.2
click at [181, 0] on html "Menu Shubham lsq6@ maven -sili con.c om" at bounding box center [582, 494] width 1165 height 989
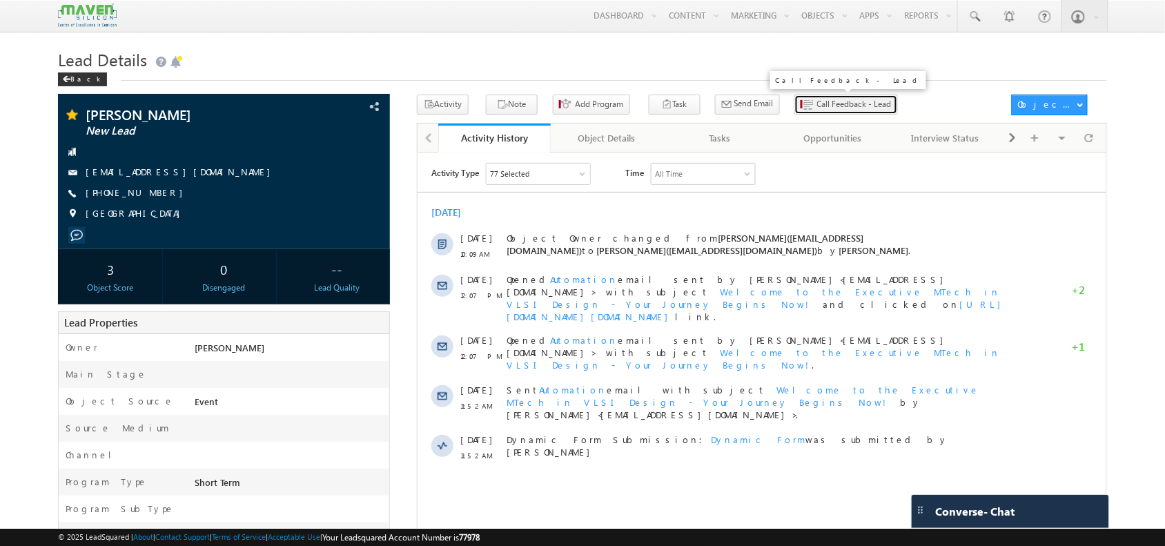
click at [812, 112] on button "Call Feedback - Lead" at bounding box center [846, 105] width 104 height 20
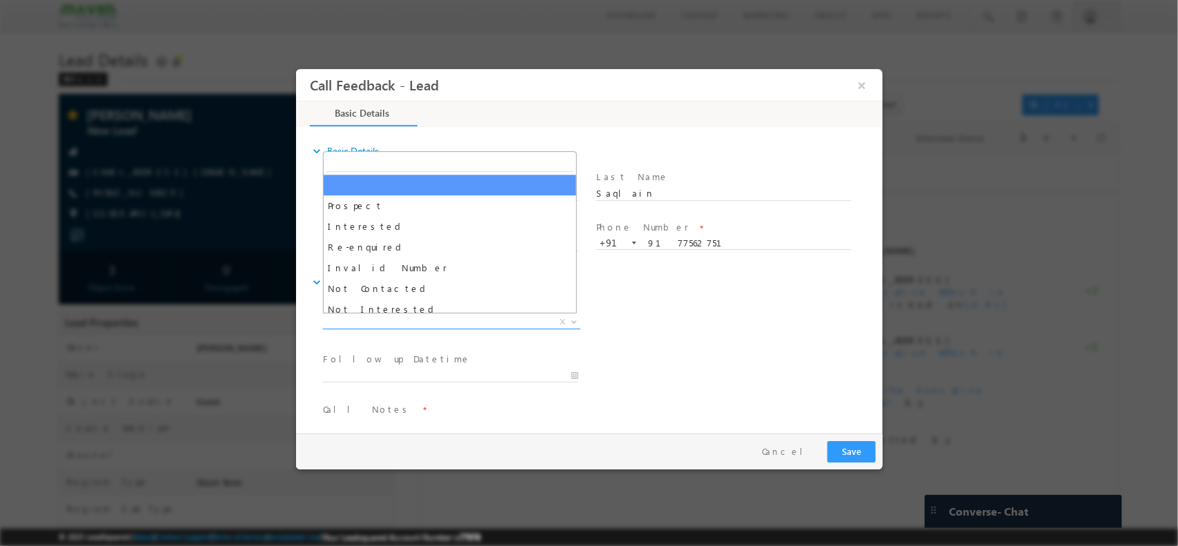
click at [410, 320] on span "X" at bounding box center [450, 322] width 257 height 14
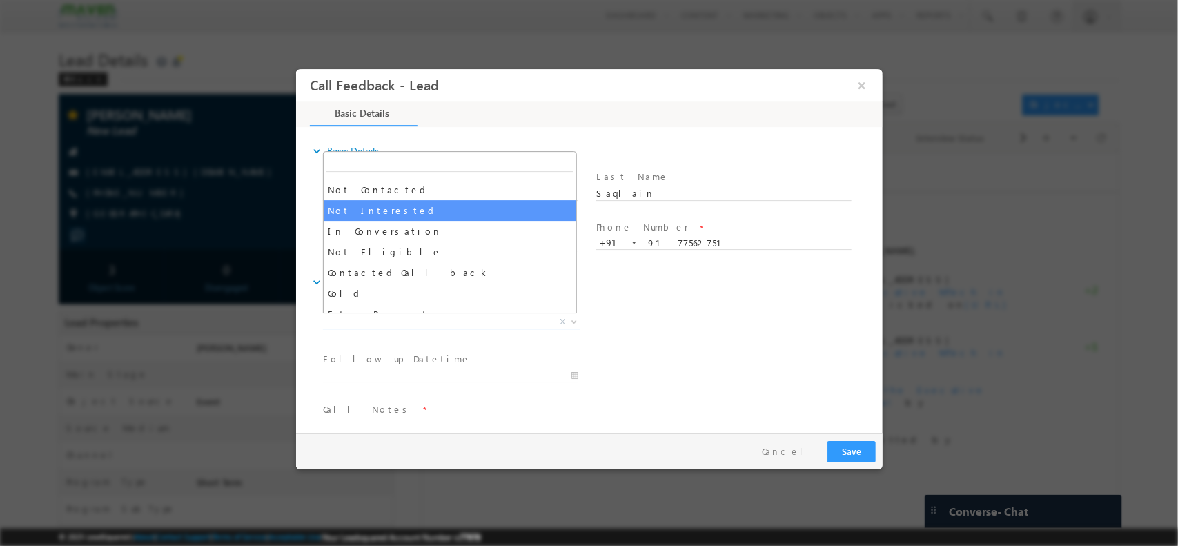
scroll to position [100, 0]
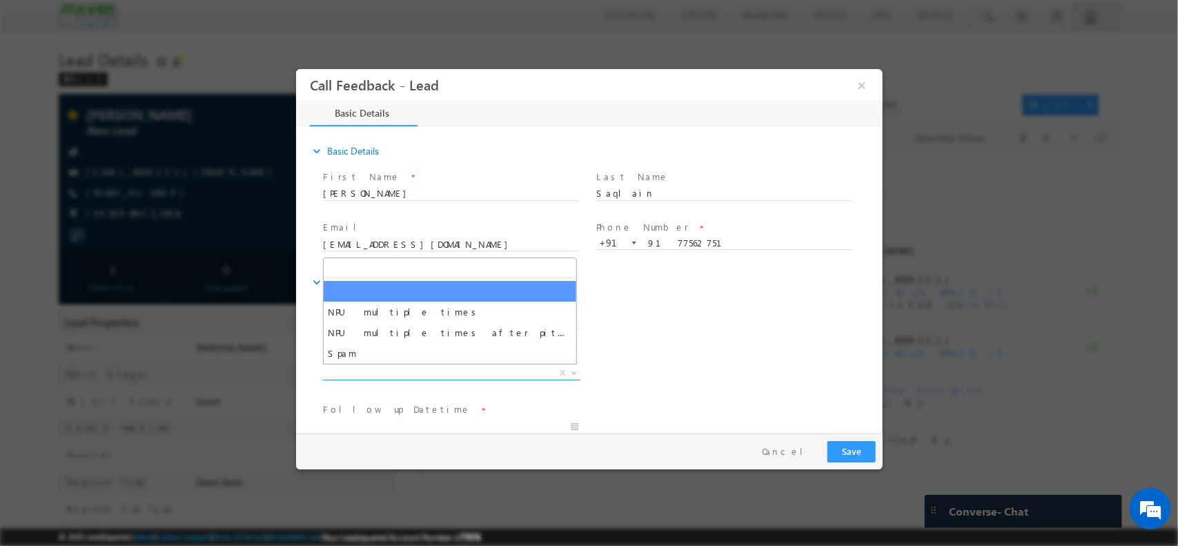
click at [416, 374] on span "X" at bounding box center [450, 373] width 257 height 14
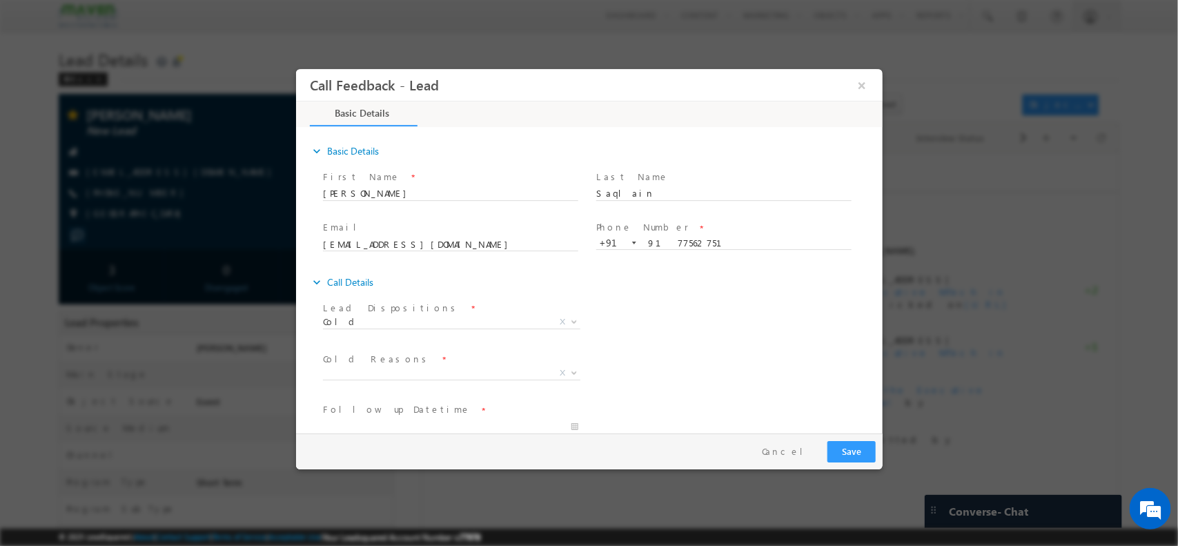
click at [691, 288] on div "expand_more Call Details" at bounding box center [595, 281] width 573 height 25
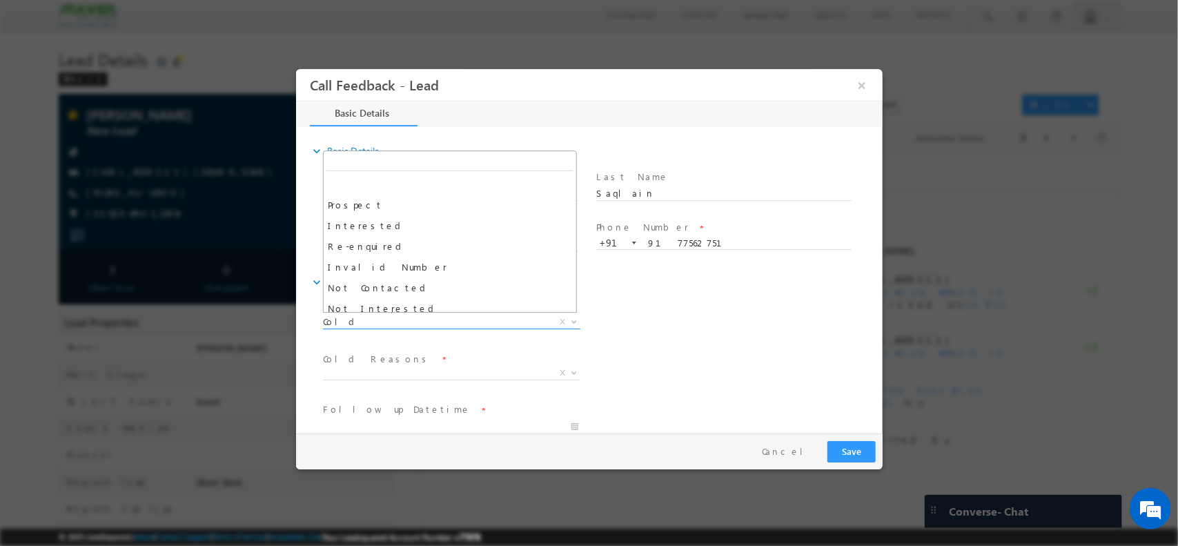
click at [433, 320] on span "Cold" at bounding box center [434, 321] width 224 height 12
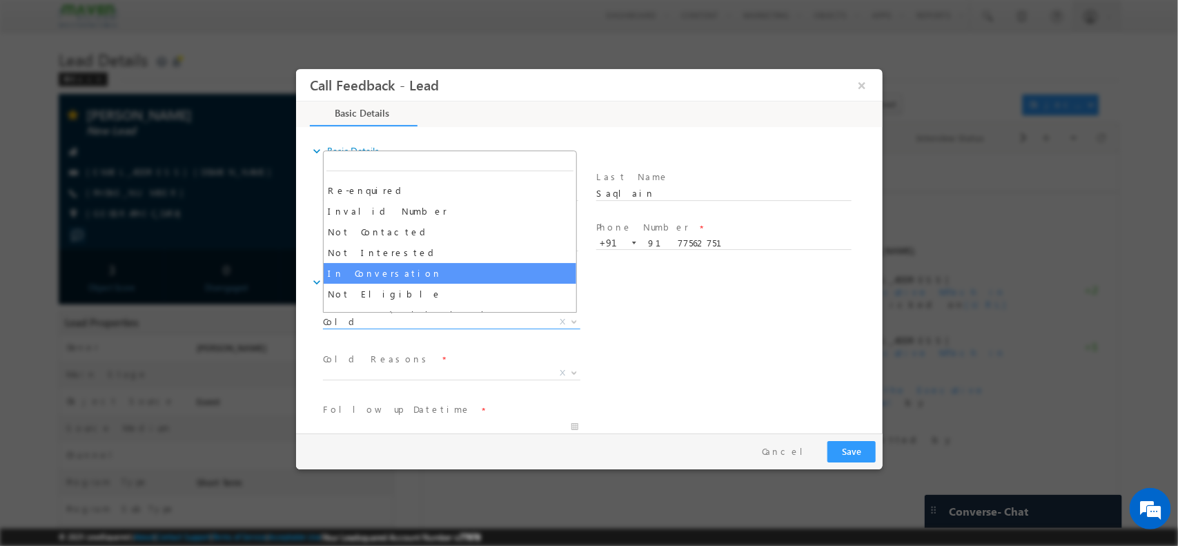
select select "In Conversation"
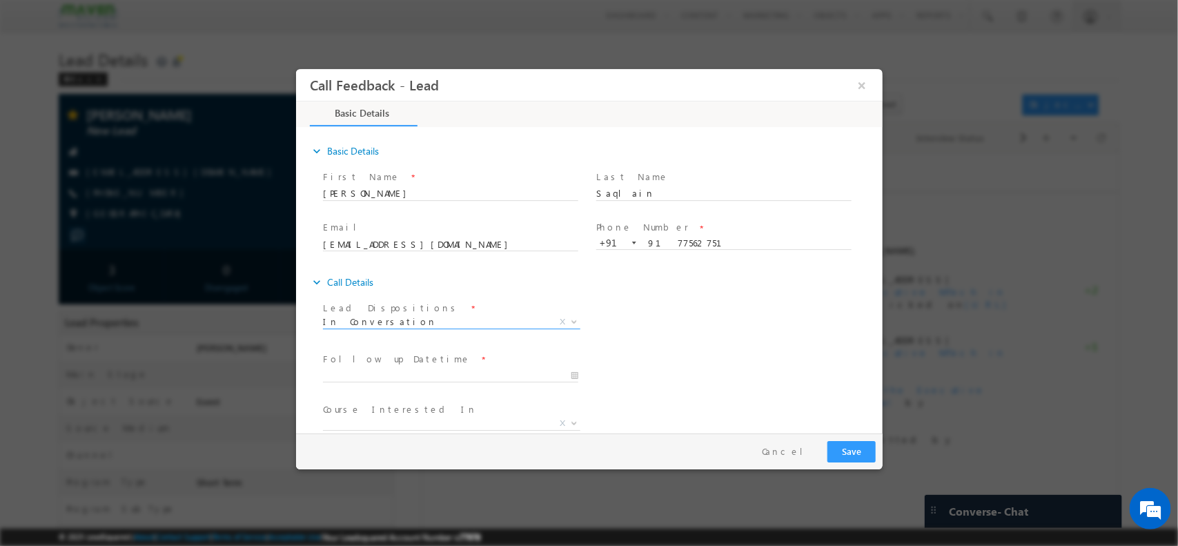
scroll to position [74, 0]
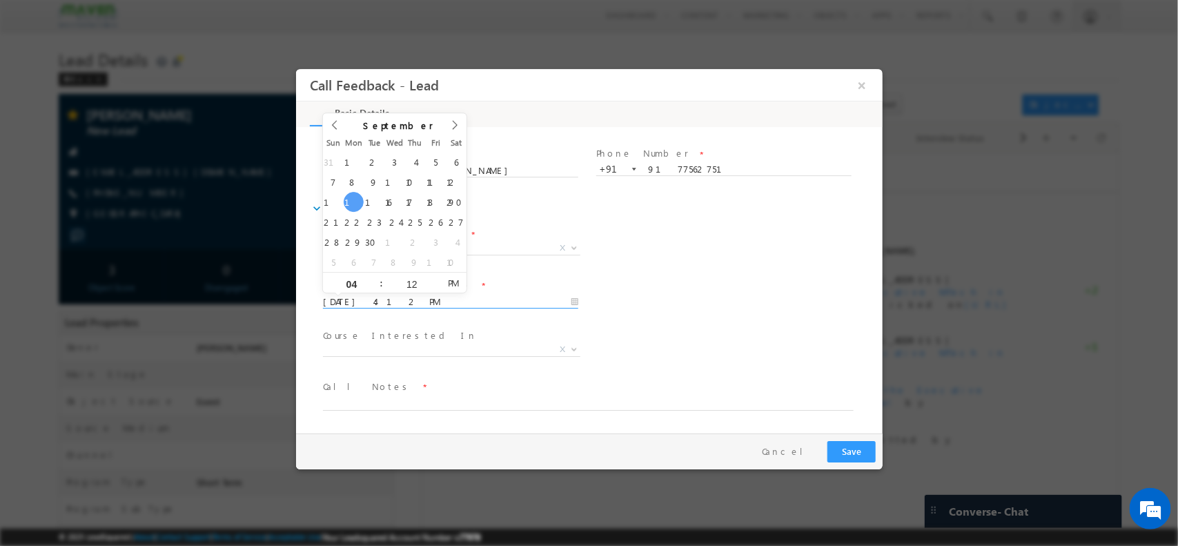
click at [424, 302] on input "15/09/2025 4:12 PM" at bounding box center [449, 302] width 255 height 14
type input "16/09/2025 4:12 PM"
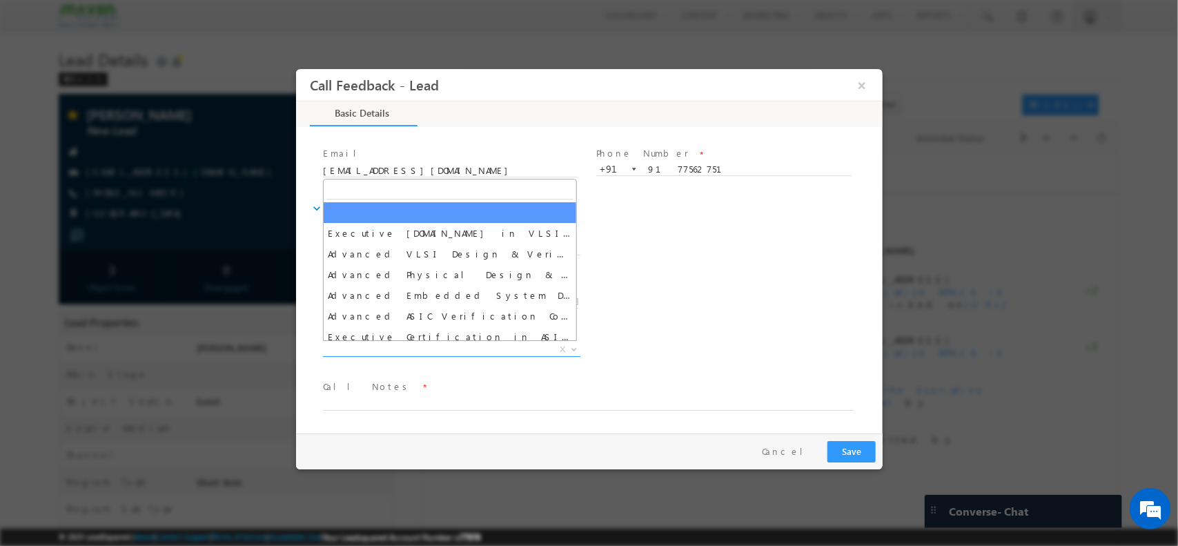
click at [438, 349] on span "X" at bounding box center [450, 349] width 257 height 14
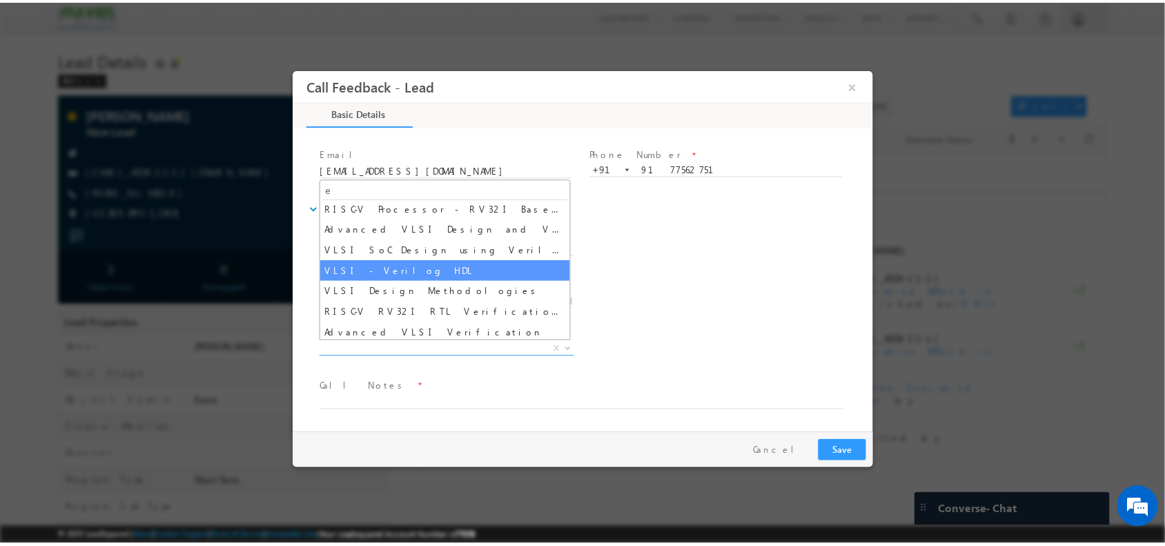
scroll to position [0, 0]
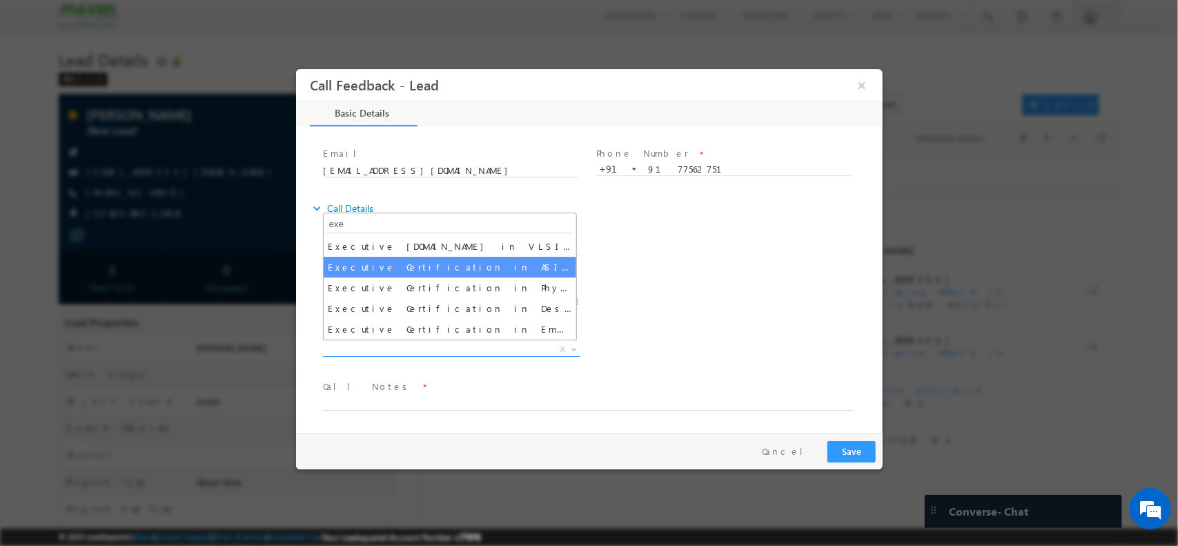
type input "exe"
select select "Executive Certification in ASIC Verification"
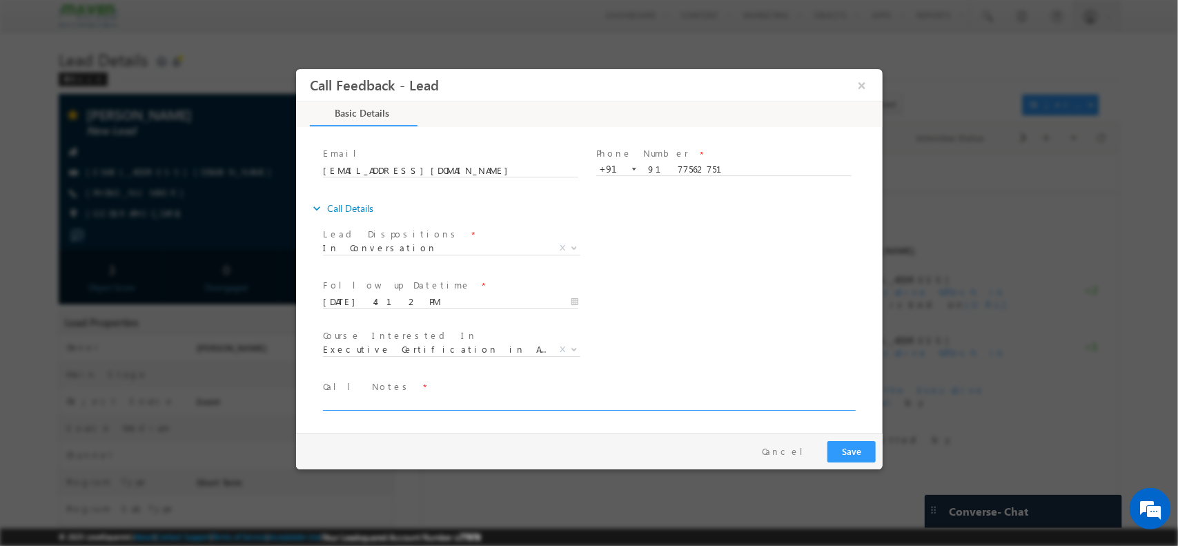
click at [391, 406] on textarea at bounding box center [587, 402] width 531 height 16
type textarea "DVCON lead / he will check details / wants placement guarantee"
click at [836, 458] on button "Save" at bounding box center [851, 450] width 48 height 21
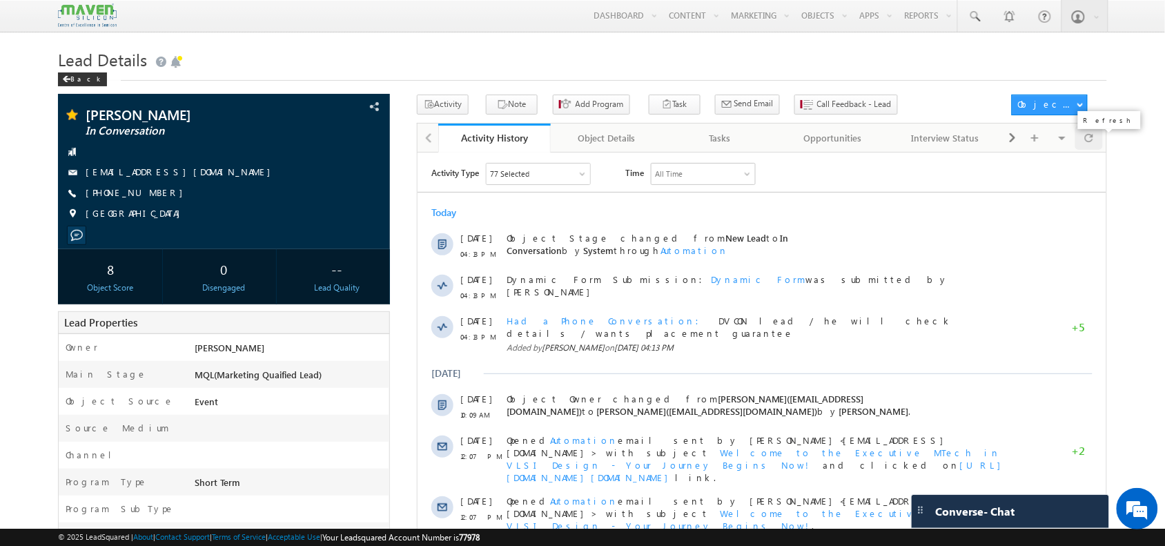
click at [1081, 135] on div at bounding box center [1088, 138] width 27 height 24
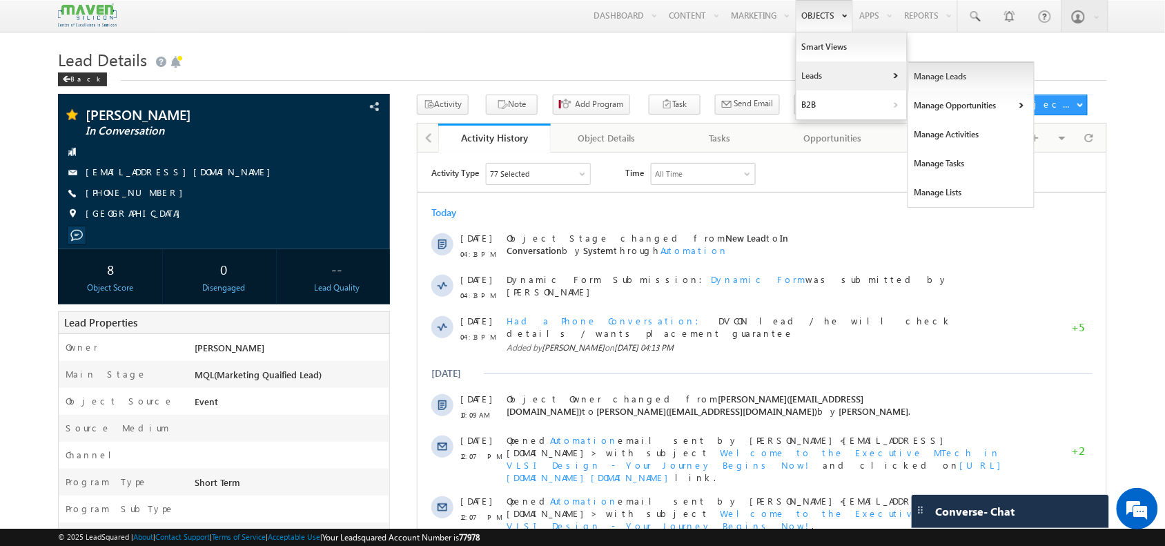
click at [919, 80] on link "Manage Leads" at bounding box center [971, 76] width 126 height 29
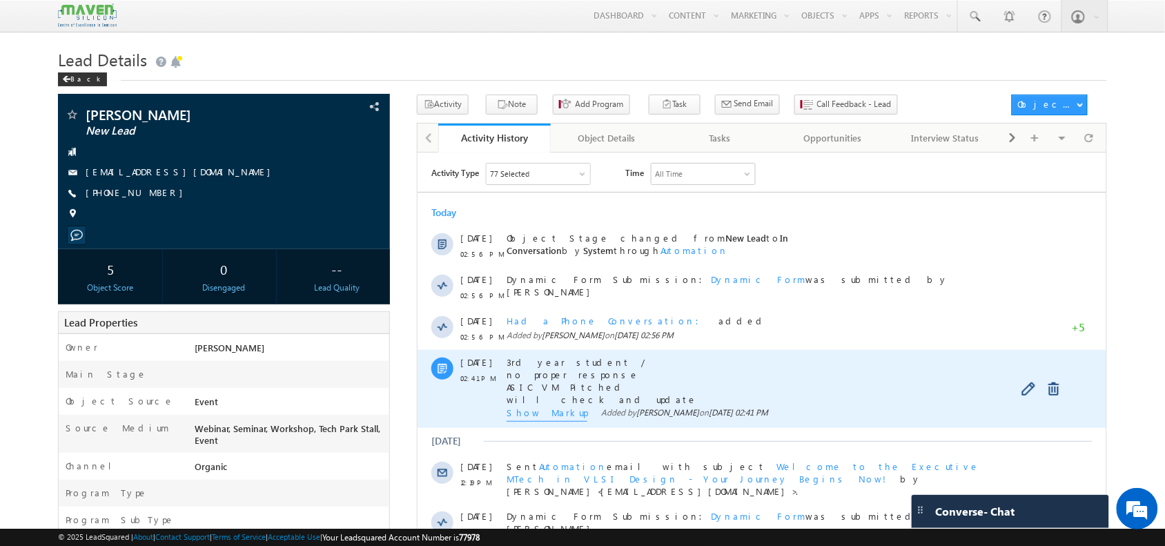
click at [532, 411] on span "Show Markup" at bounding box center [546, 413] width 81 height 15
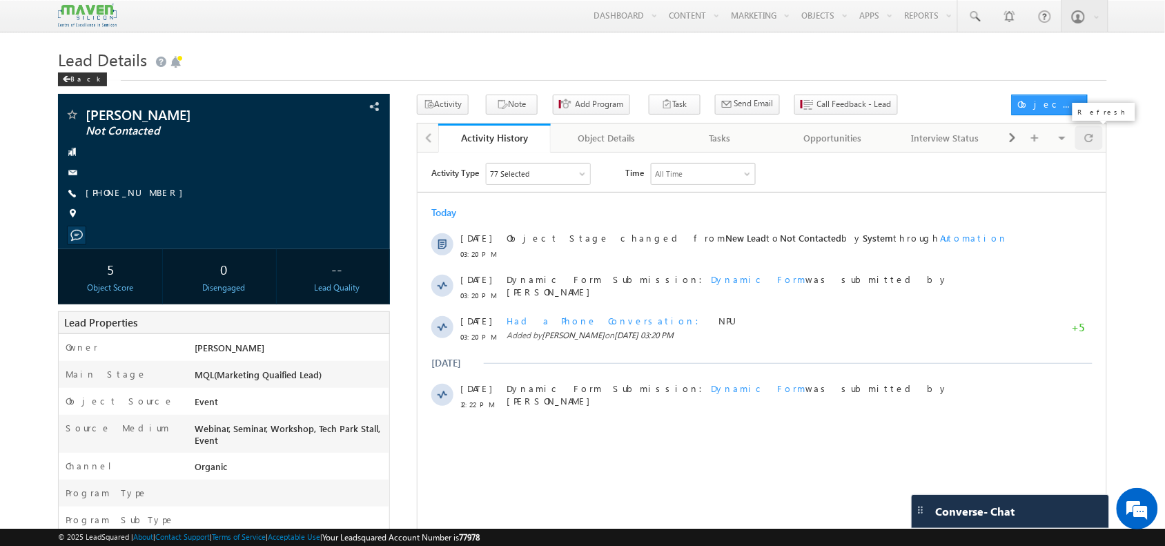
click at [1086, 139] on span at bounding box center [1089, 138] width 8 height 24
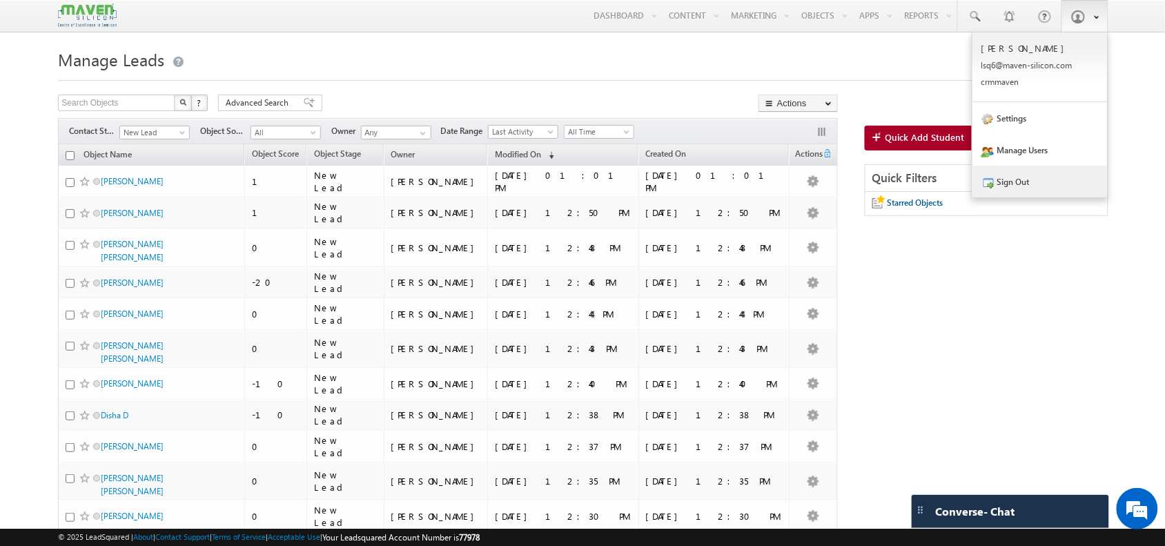
click at [1019, 186] on link "Sign Out" at bounding box center [1039, 182] width 135 height 32
